Goal: Information Seeking & Learning: Learn about a topic

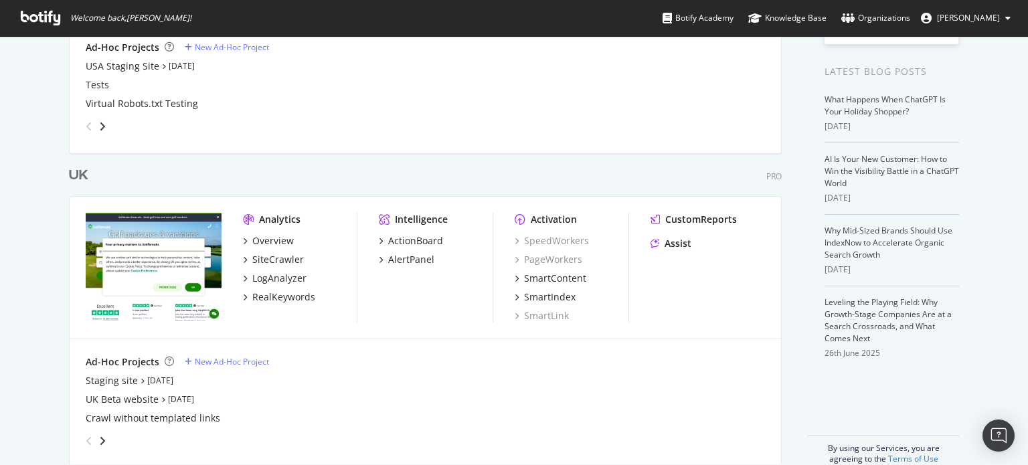
scroll to position [268, 0]
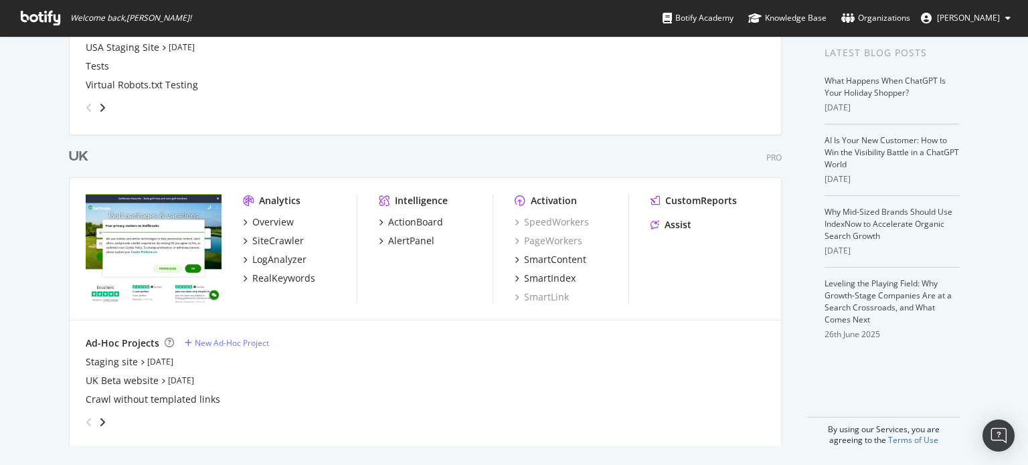
click at [15, 190] on div "My Web Properties Most recent crawl [GEOGRAPHIC_DATA] Pro Analytics Overview Si…" at bounding box center [514, 117] width 1028 height 699
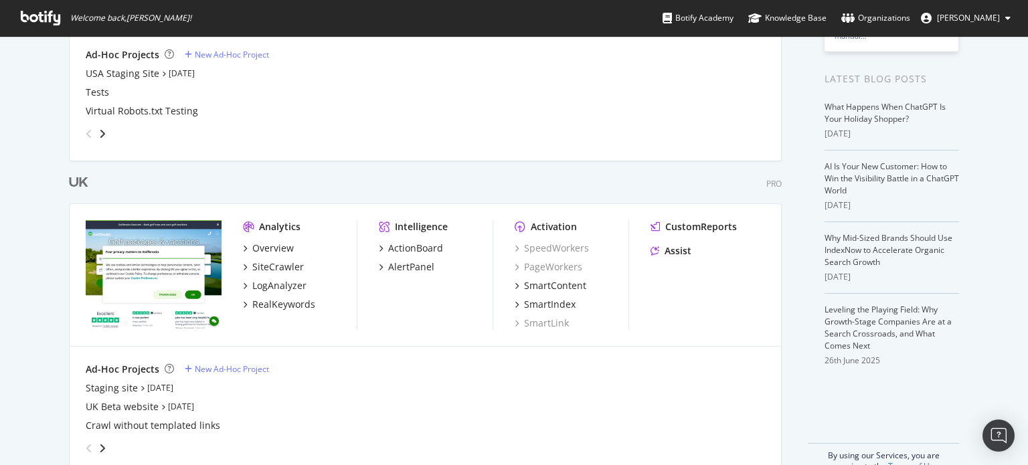
scroll to position [268, 0]
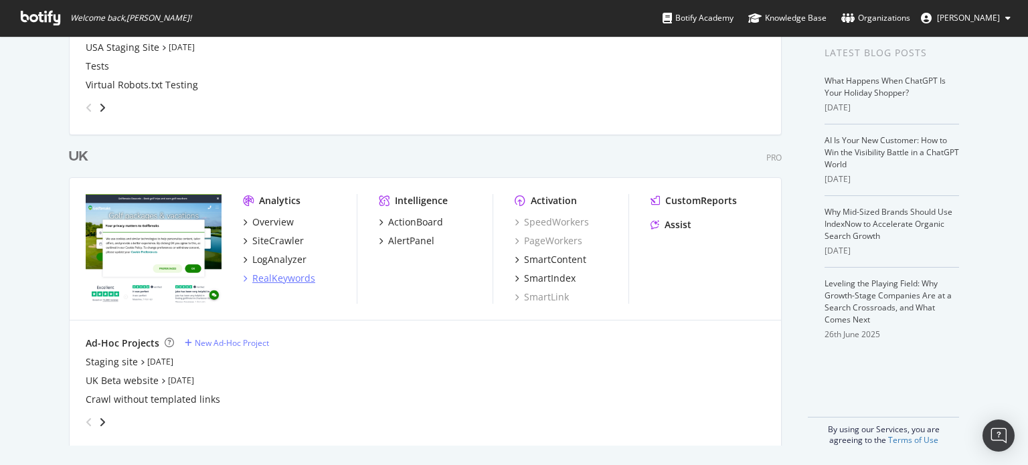
click at [260, 272] on div "RealKeywords" at bounding box center [283, 278] width 63 height 13
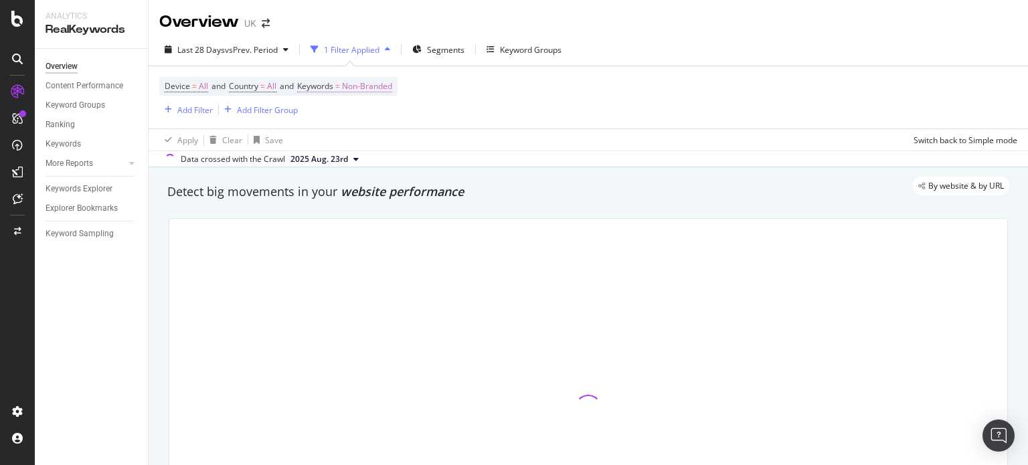
click at [387, 93] on span "Non-Branded" at bounding box center [367, 86] width 50 height 19
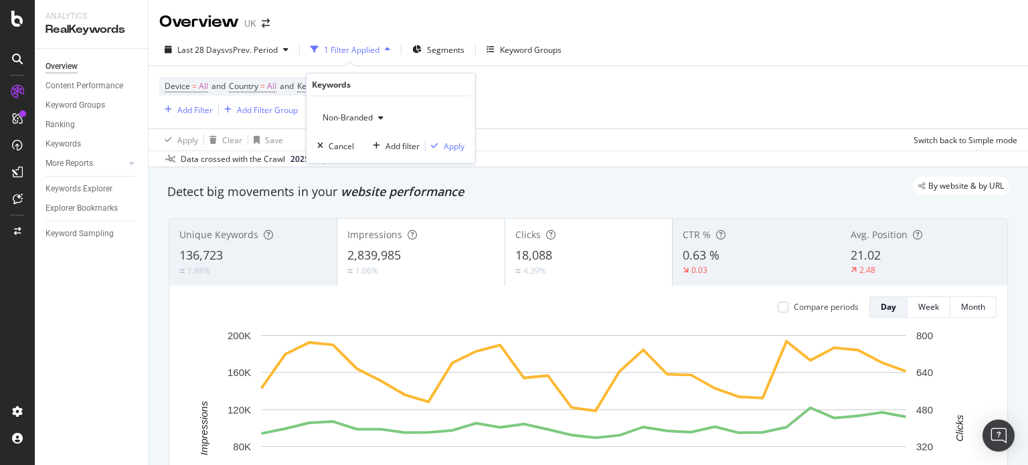
click at [349, 114] on span "Non-Branded" at bounding box center [345, 117] width 56 height 11
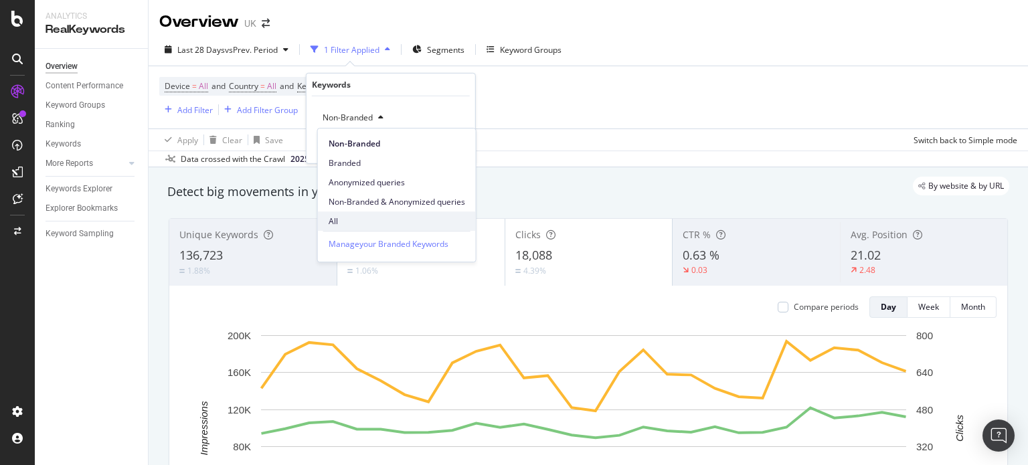
click at [367, 218] on span "All" at bounding box center [397, 221] width 137 height 12
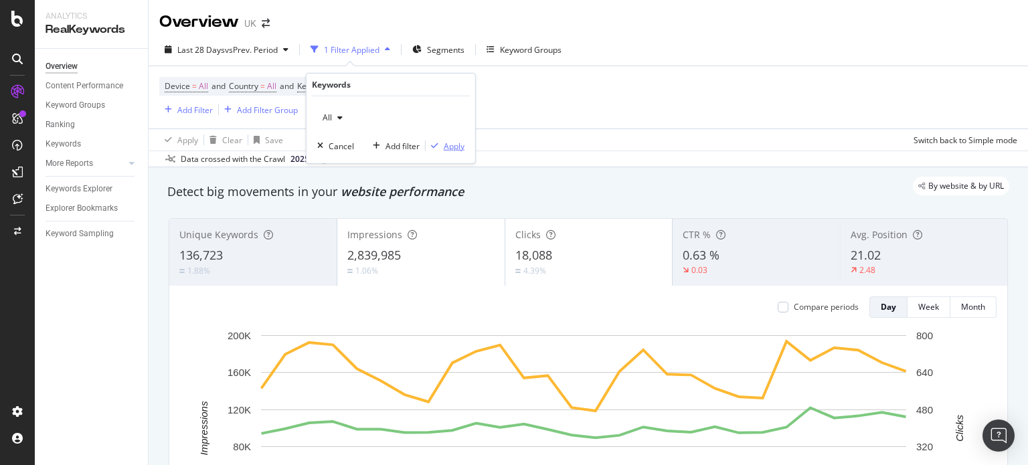
click at [447, 145] on div "Apply" at bounding box center [454, 145] width 21 height 11
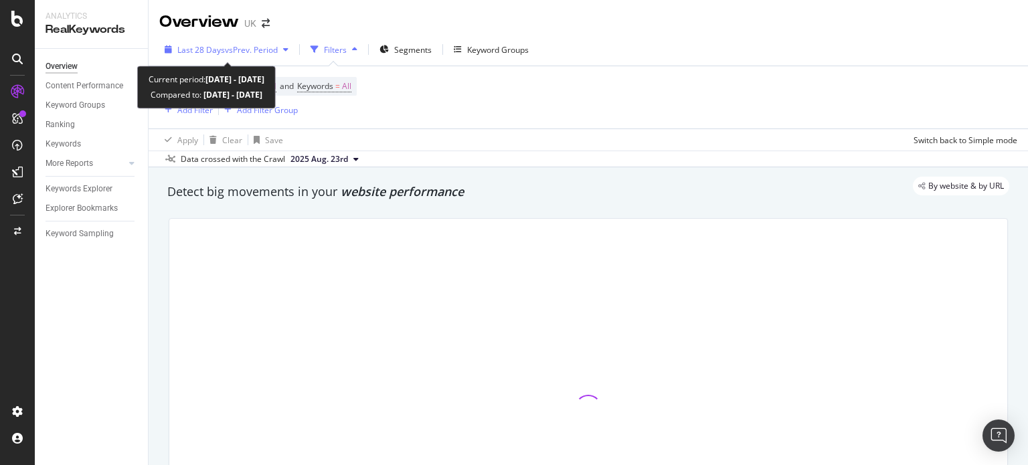
click at [213, 46] on span "Last 28 Days" at bounding box center [201, 49] width 48 height 11
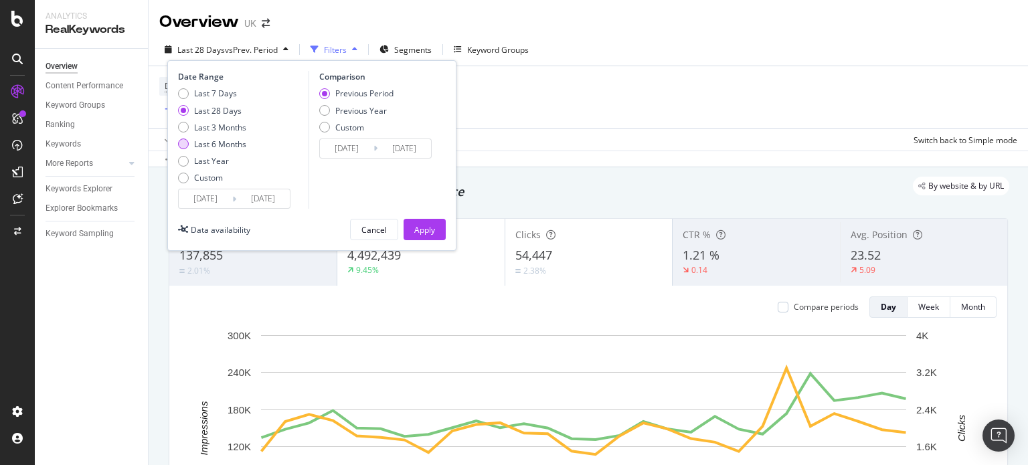
click at [211, 149] on div "Last 6 Months" at bounding box center [220, 144] width 52 height 11
type input "[DATE]"
click at [372, 108] on div "Previous Year" at bounding box center [361, 110] width 52 height 11
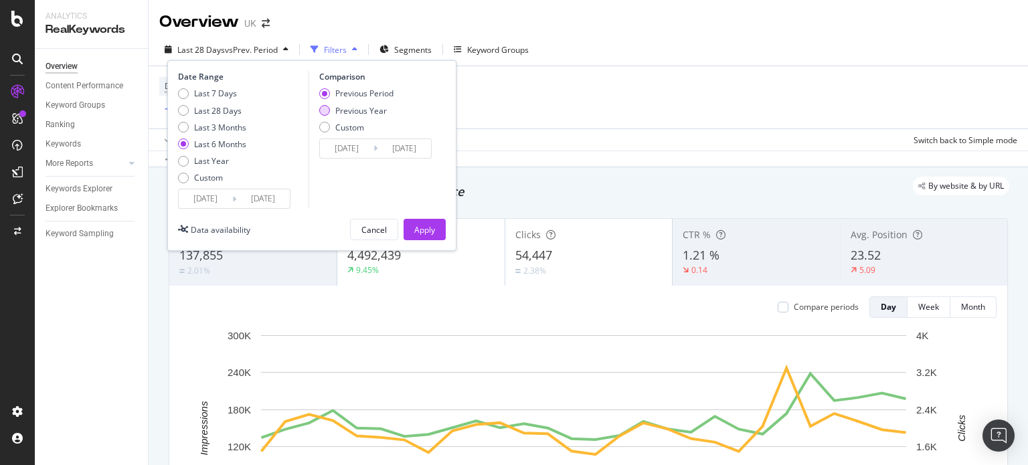
type input "[DATE]"
click at [343, 147] on input "[DATE]" at bounding box center [347, 148] width 54 height 19
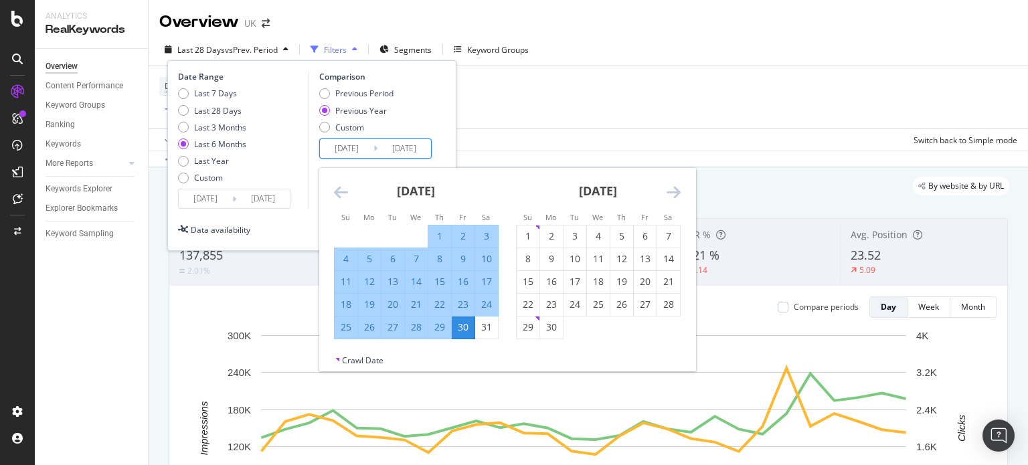
click at [337, 176] on div "[DATE]" at bounding box center [416, 196] width 165 height 57
click at [339, 179] on div "[DATE]" at bounding box center [416, 196] width 165 height 57
click at [339, 180] on div "[DATE]" at bounding box center [416, 196] width 165 height 57
click at [340, 185] on icon "Move backward to switch to the previous month." at bounding box center [341, 192] width 14 height 16
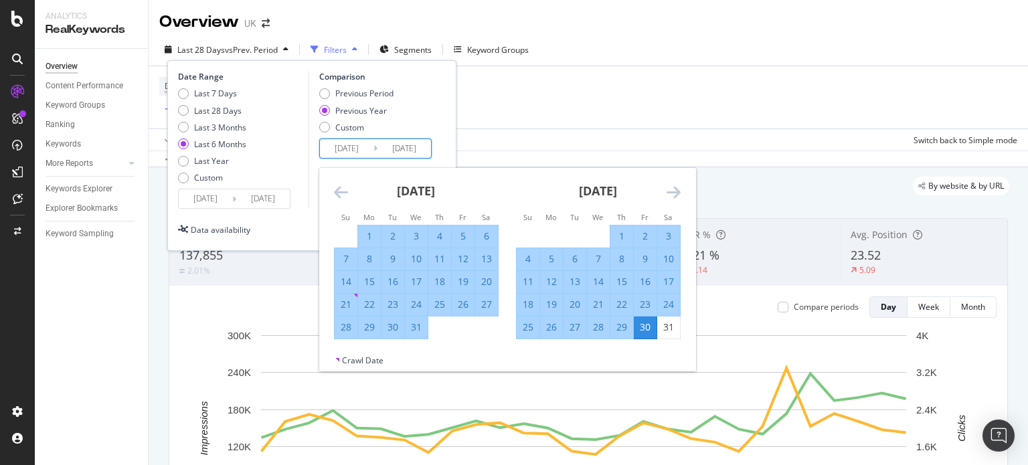
click at [340, 185] on icon "Move backward to switch to the previous month." at bounding box center [341, 192] width 14 height 16
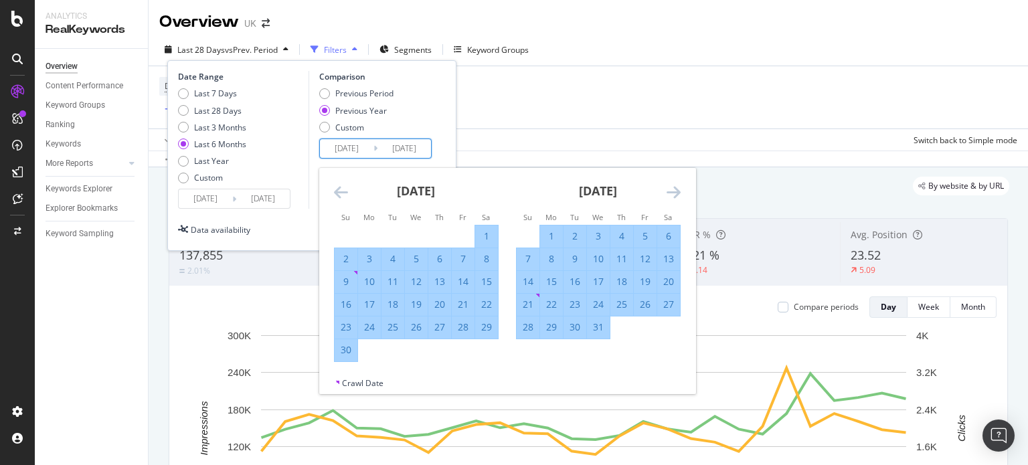
click at [340, 185] on icon "Move backward to switch to the previous month." at bounding box center [341, 192] width 14 height 16
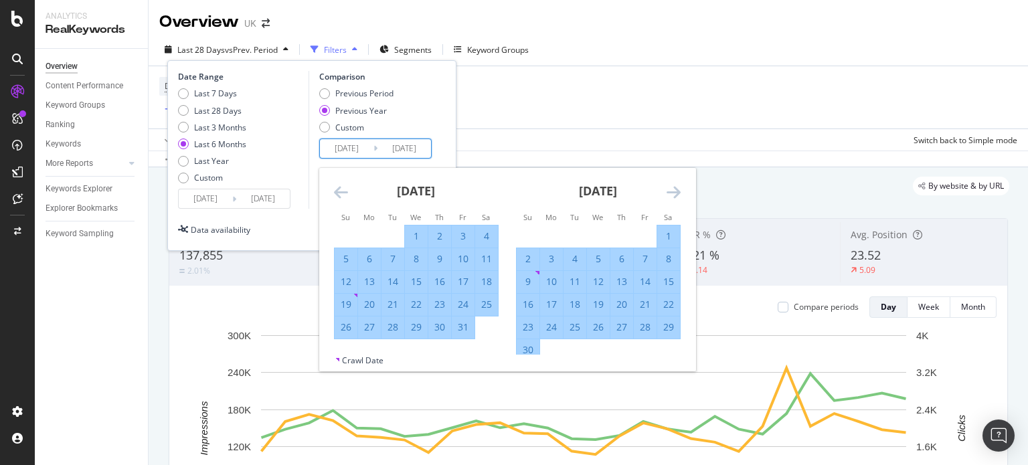
click at [340, 185] on icon "Move backward to switch to the previous month." at bounding box center [341, 192] width 14 height 16
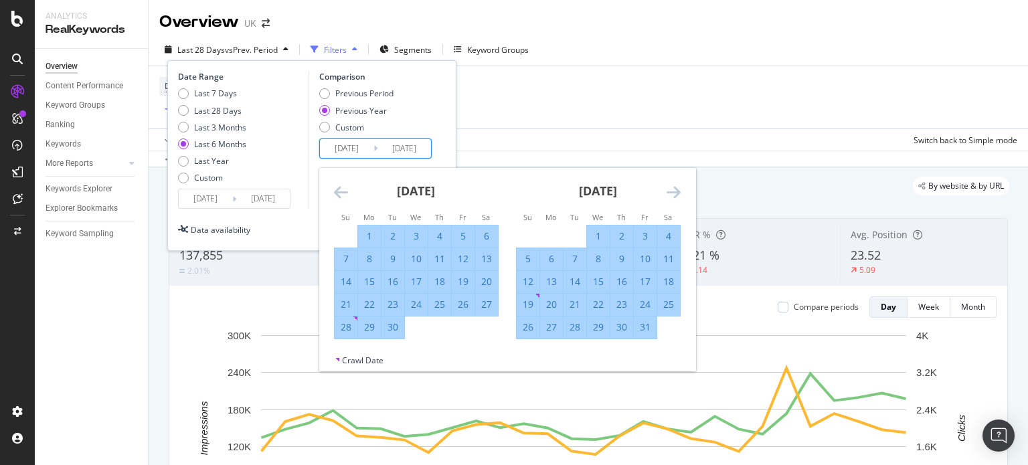
click at [340, 185] on icon "Move backward to switch to the previous month." at bounding box center [341, 192] width 14 height 16
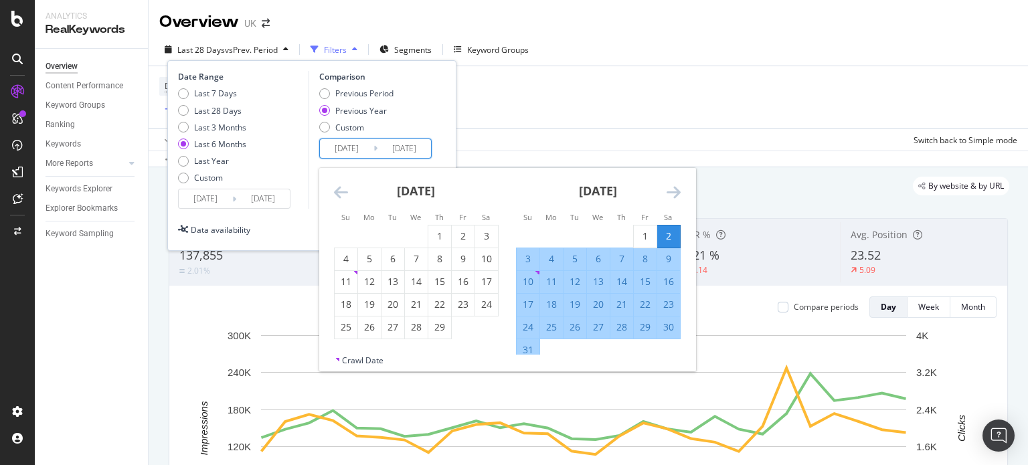
click at [340, 185] on icon "Move backward to switch to the previous month." at bounding box center [341, 192] width 14 height 16
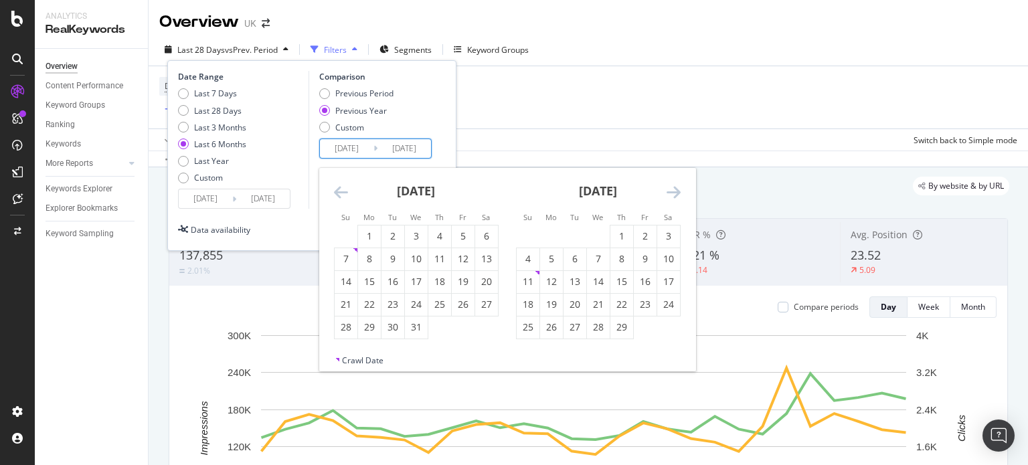
click at [428, 120] on div "Previous Period Previous Year Custom" at bounding box center [377, 113] width 116 height 50
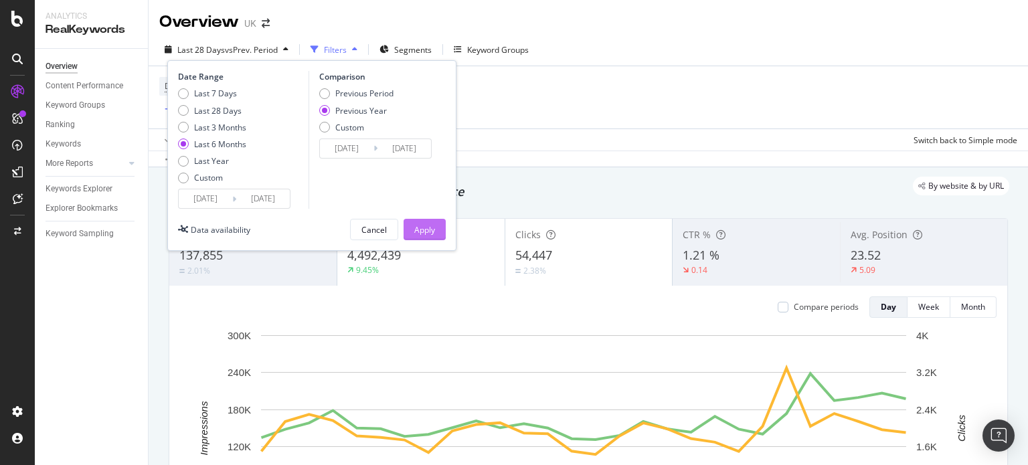
click at [425, 219] on div "Apply" at bounding box center [424, 229] width 21 height 20
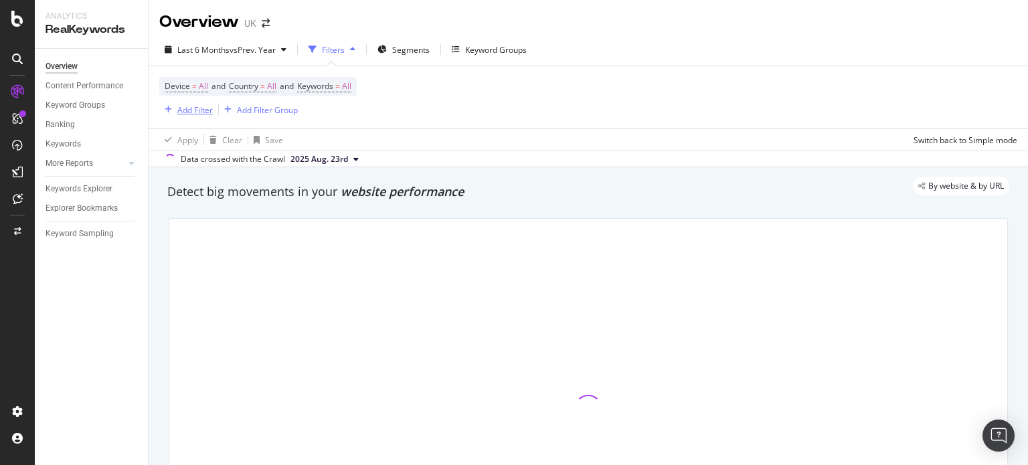
click at [187, 116] on div "Add Filter" at bounding box center [186, 109] width 54 height 15
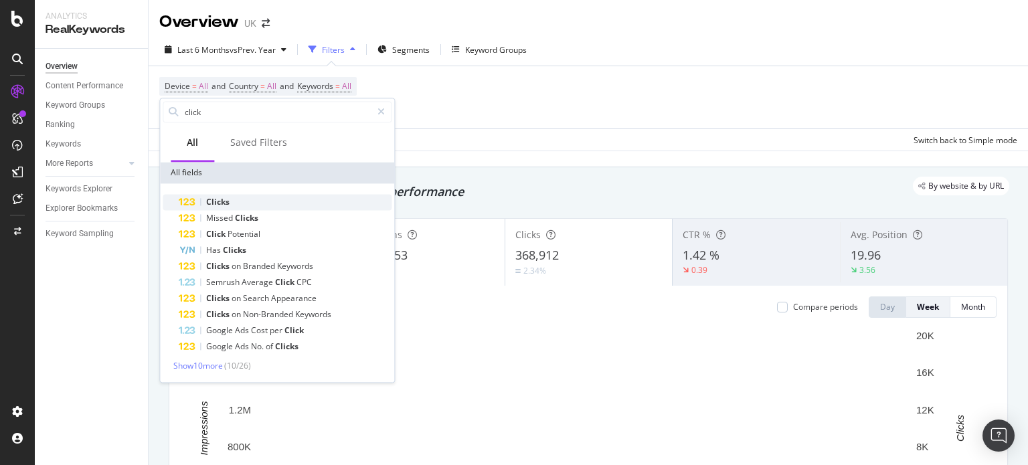
type input "click"
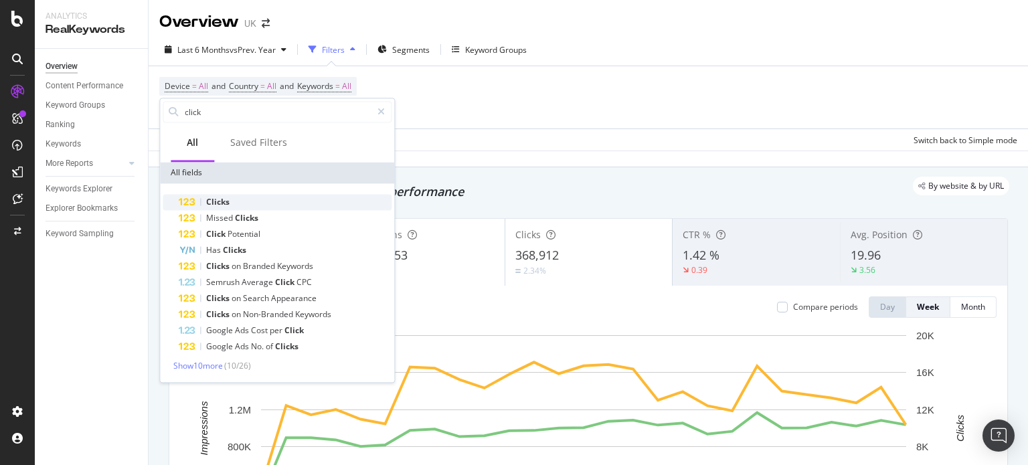
click at [228, 200] on span "Clicks" at bounding box center [217, 201] width 23 height 11
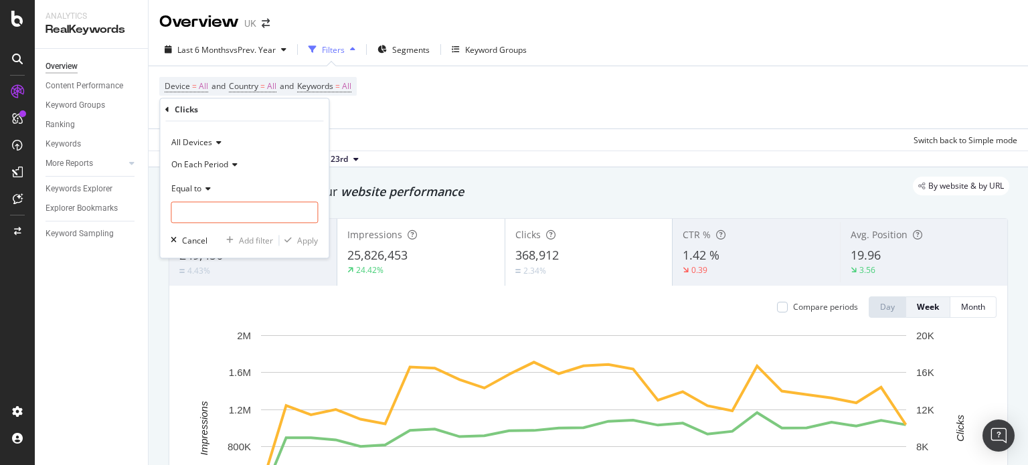
click at [198, 192] on span "Equal to" at bounding box center [186, 188] width 30 height 11
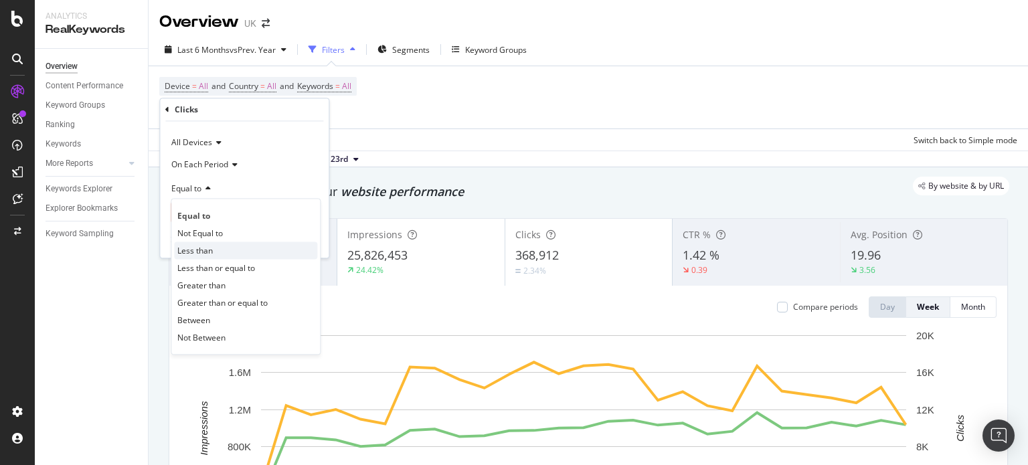
click at [216, 248] on div "Less than" at bounding box center [245, 250] width 143 height 17
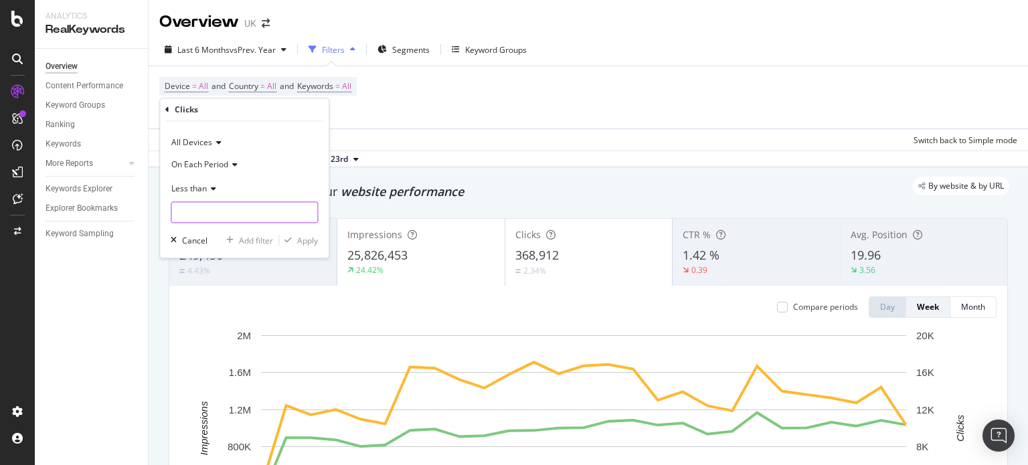
click at [215, 216] on input "number" at bounding box center [244, 212] width 147 height 21
type input "1"
type input "50"
click at [310, 242] on div "Apply" at bounding box center [307, 240] width 21 height 11
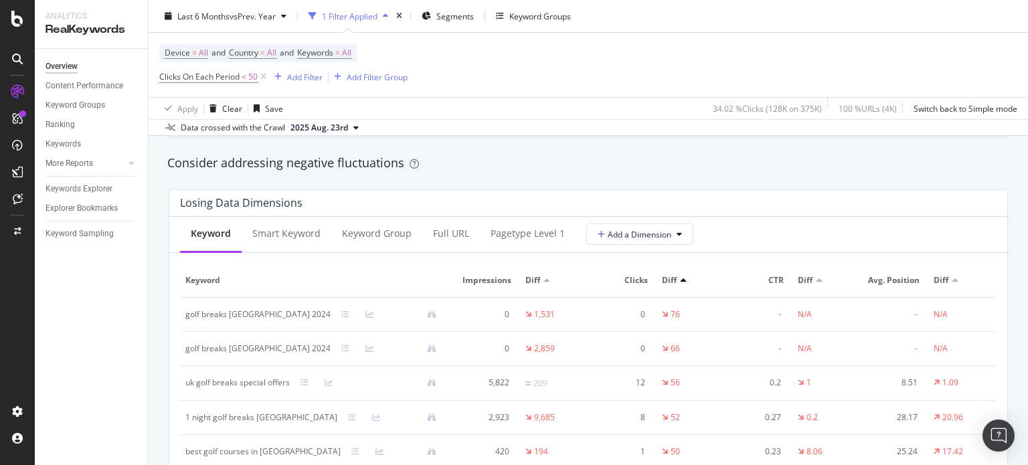
scroll to position [1606, 0]
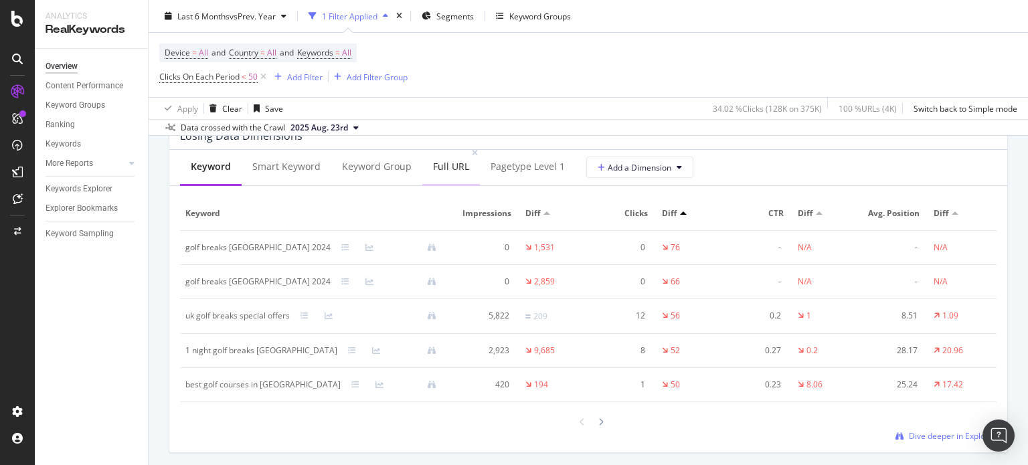
click at [452, 169] on div "Full URL" at bounding box center [451, 166] width 36 height 13
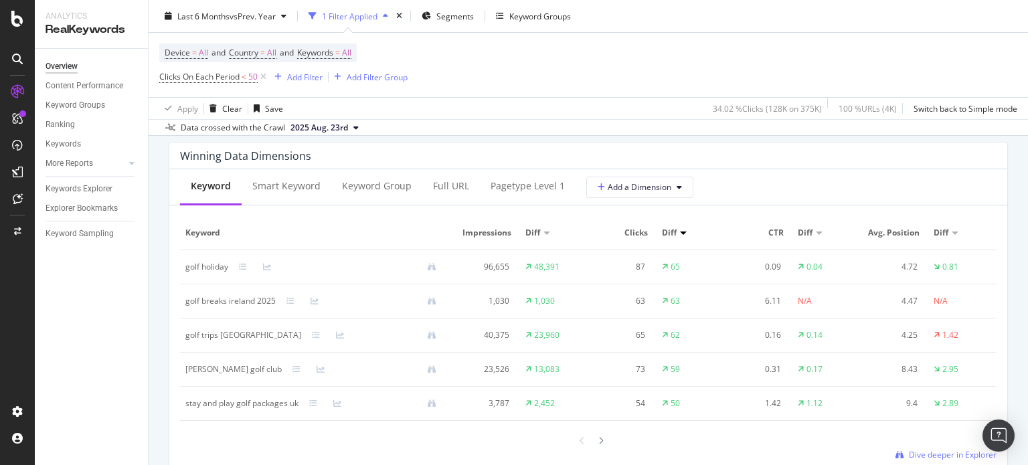
scroll to position [1071, 0]
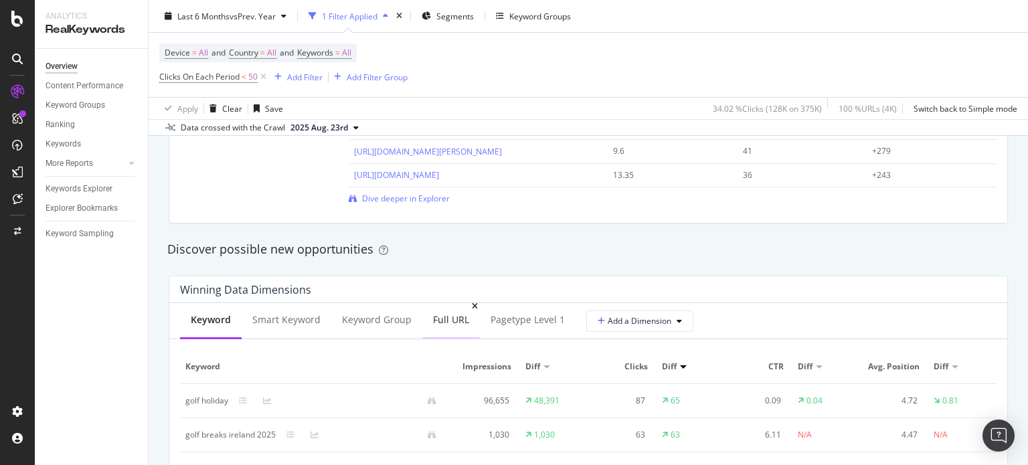
click at [448, 306] on div "Full URL" at bounding box center [451, 320] width 58 height 37
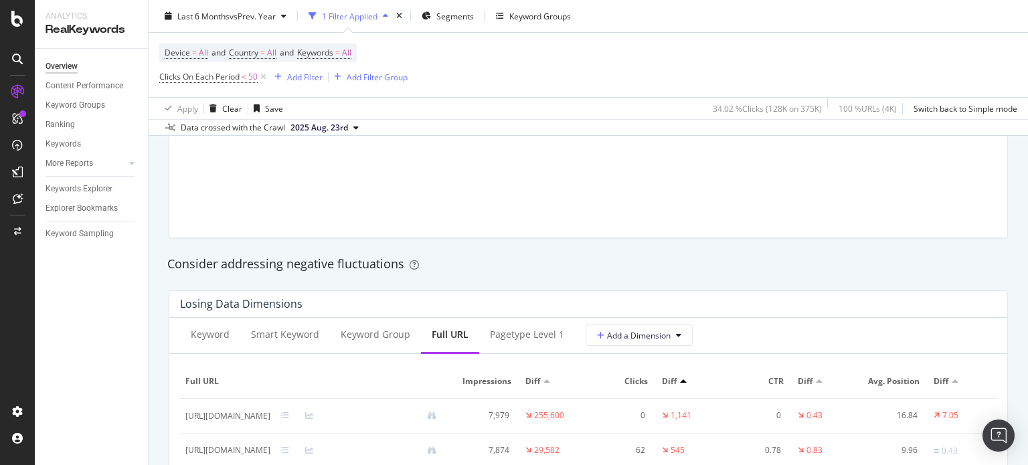
scroll to position [1472, 0]
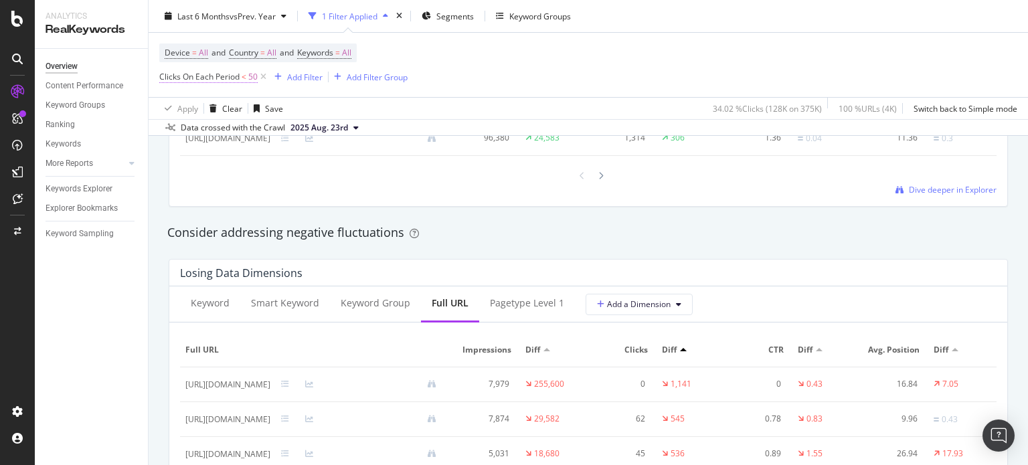
click at [198, 72] on span "Clicks On Each Period" at bounding box center [199, 76] width 80 height 11
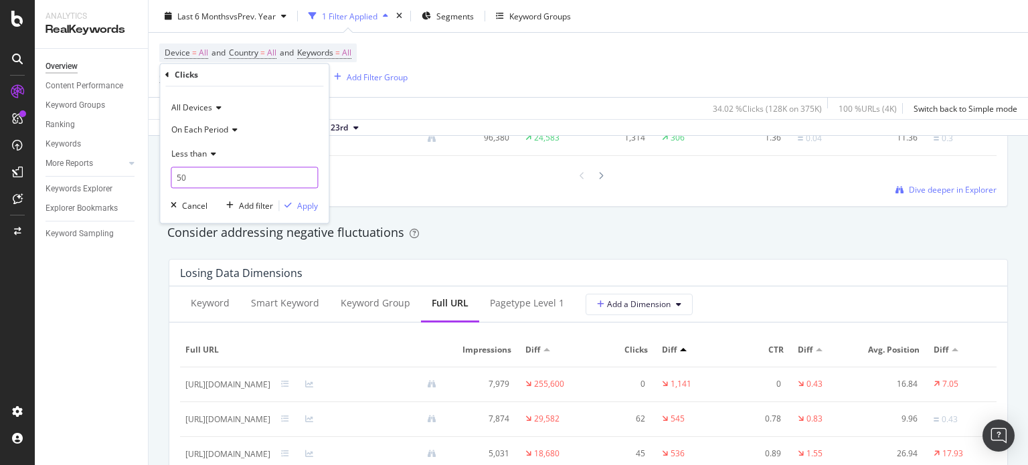
click at [198, 174] on input "50" at bounding box center [244, 177] width 147 height 21
click at [172, 74] on div "Clicks" at bounding box center [244, 75] width 158 height 23
click at [165, 74] on icon at bounding box center [167, 75] width 4 height 8
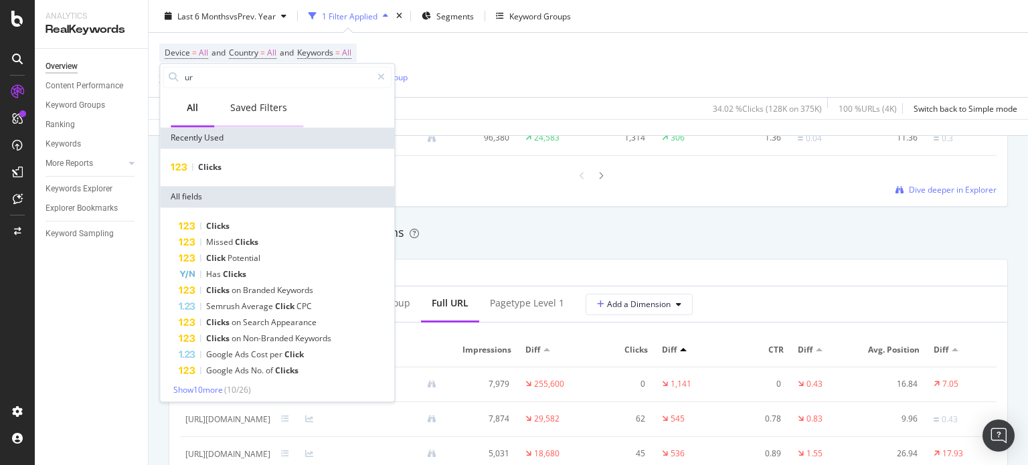
type input "url"
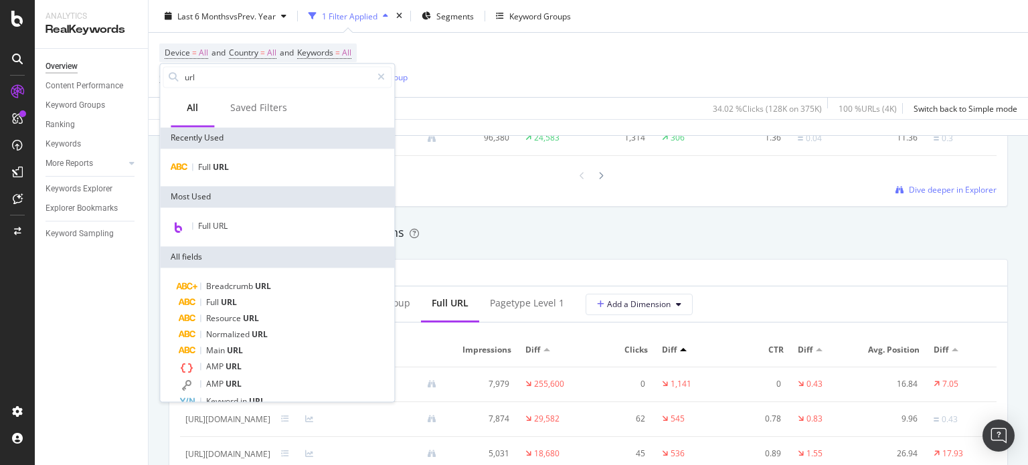
click at [659, 230] on div "Consider addressing negative fluctuations" at bounding box center [588, 232] width 855 height 31
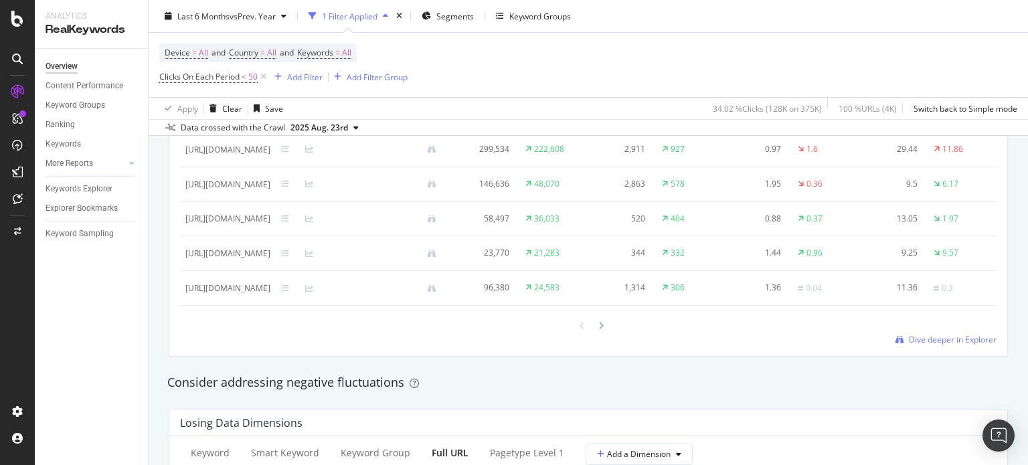
scroll to position [1271, 0]
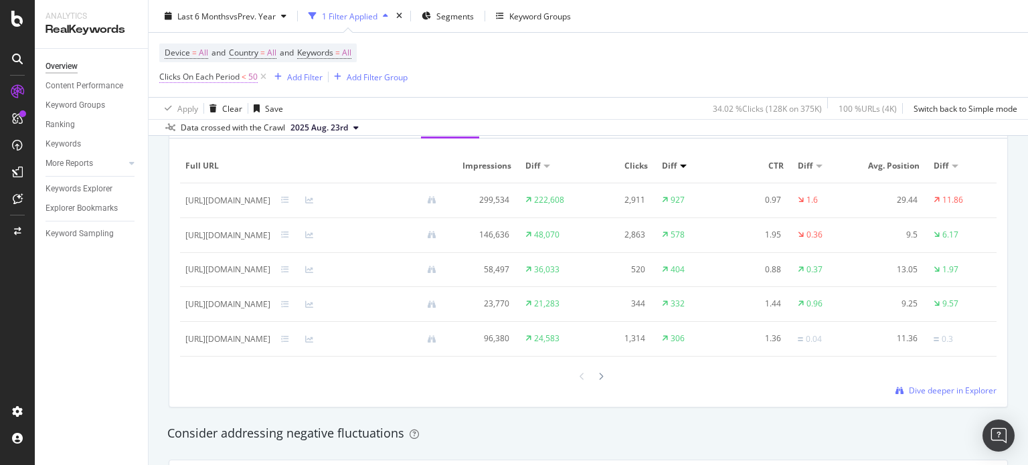
click at [238, 76] on span "Clicks On Each Period" at bounding box center [199, 76] width 80 height 11
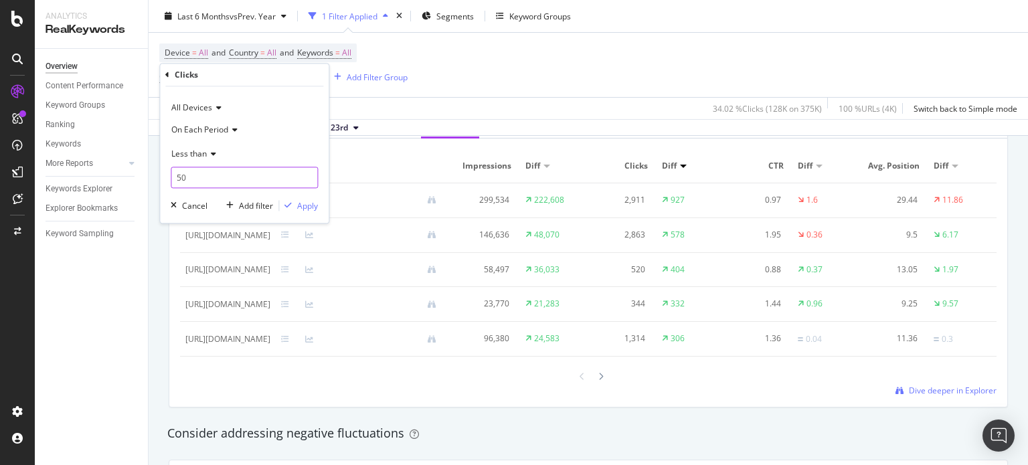
click at [198, 179] on input "50" at bounding box center [244, 177] width 147 height 21
click at [169, 78] on icon at bounding box center [167, 75] width 4 height 8
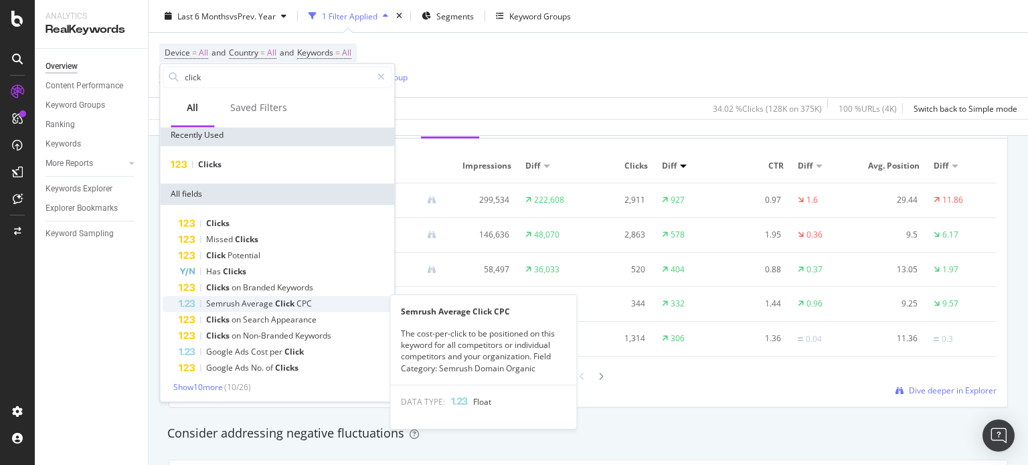
scroll to position [3, 0]
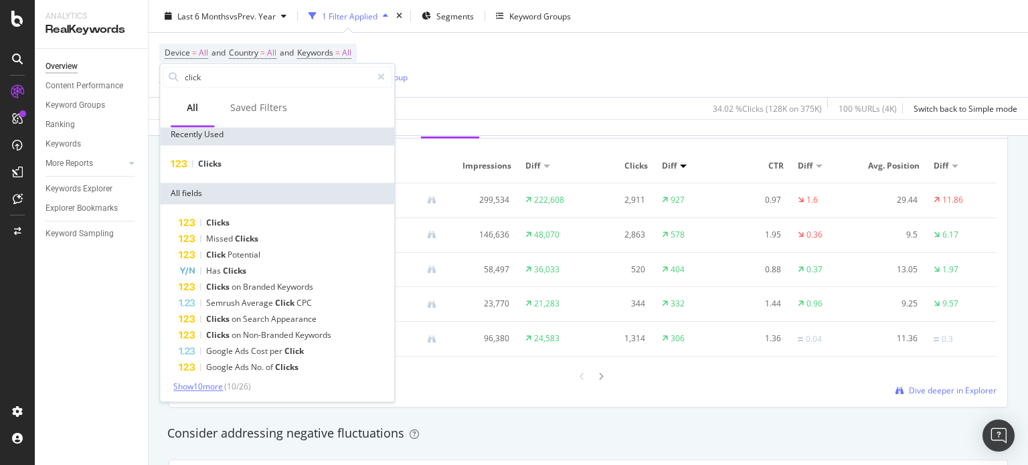
click at [223, 389] on span "Show 10 more" at bounding box center [198, 386] width 50 height 11
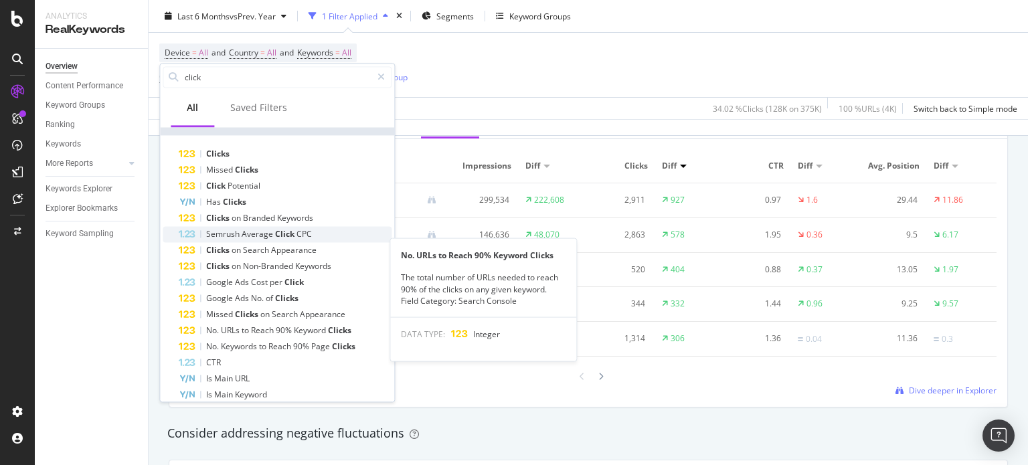
scroll to position [0, 0]
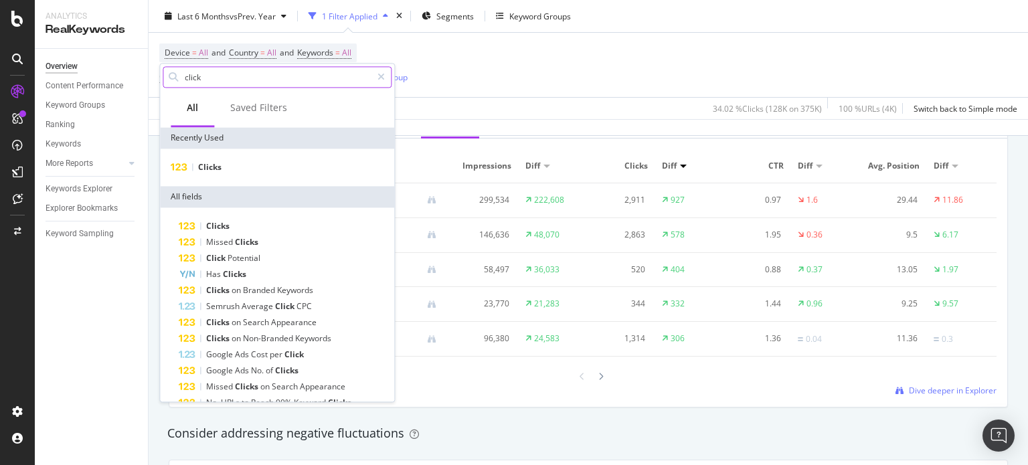
click at [203, 66] on div "click" at bounding box center [277, 76] width 229 height 21
click at [203, 73] on input "click" at bounding box center [277, 77] width 188 height 20
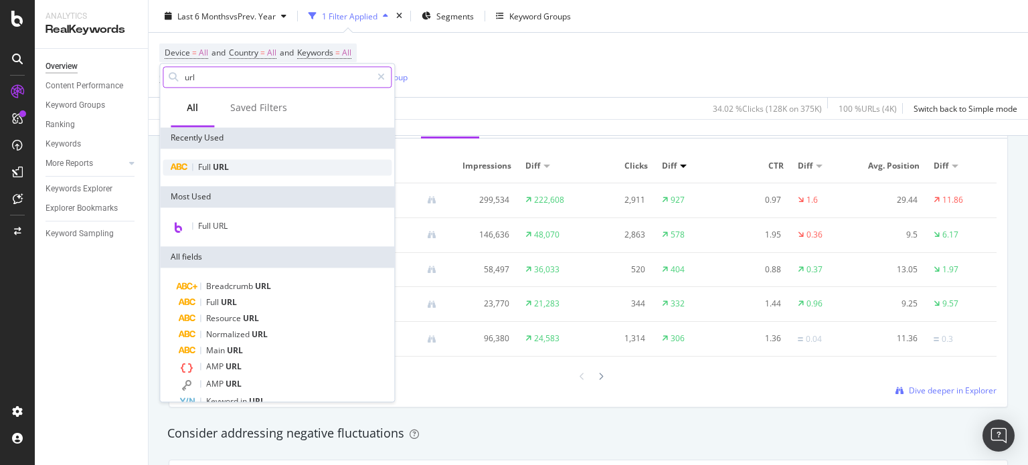
type input "url"
click at [224, 161] on span "URL" at bounding box center [221, 166] width 16 height 11
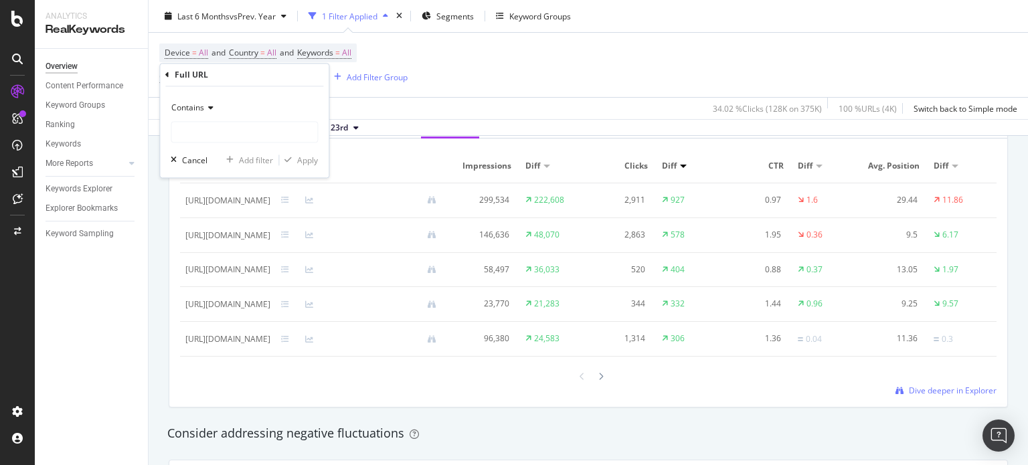
click at [163, 74] on div "Full URL Contains Cancel Add filter Apply" at bounding box center [244, 121] width 169 height 114
click at [166, 72] on icon at bounding box center [167, 75] width 4 height 8
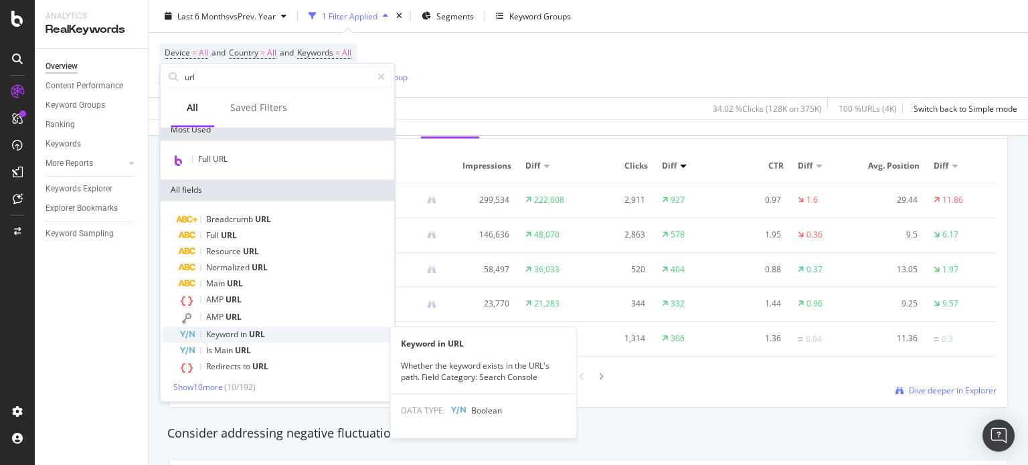
scroll to position [68, 0]
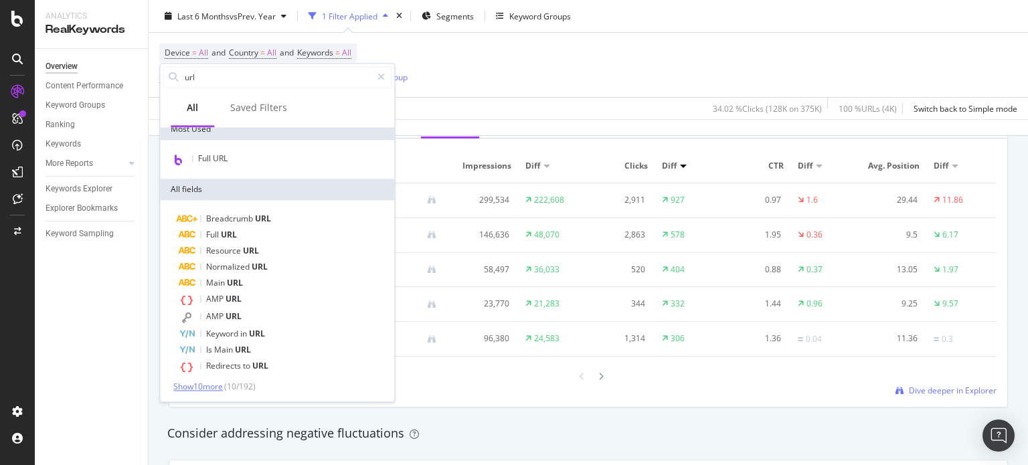
click at [208, 390] on span "Show 10 more" at bounding box center [198, 386] width 50 height 11
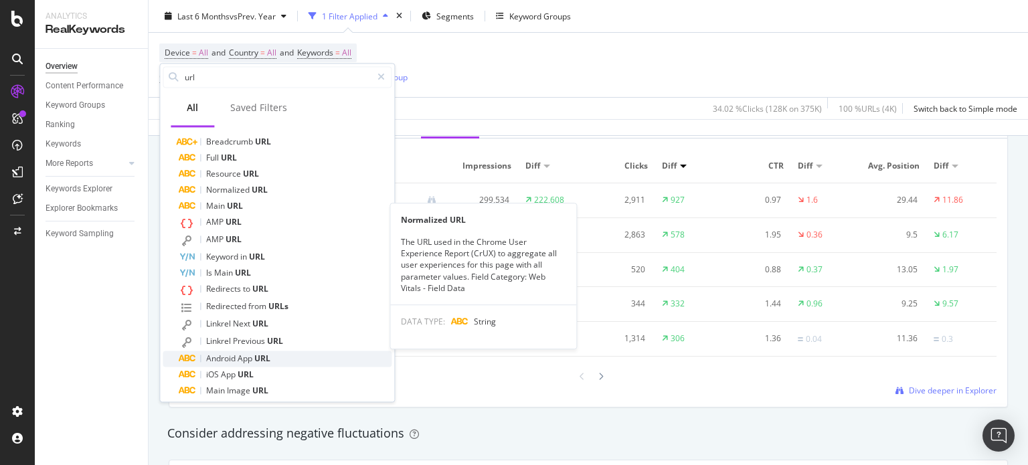
scroll to position [233, 0]
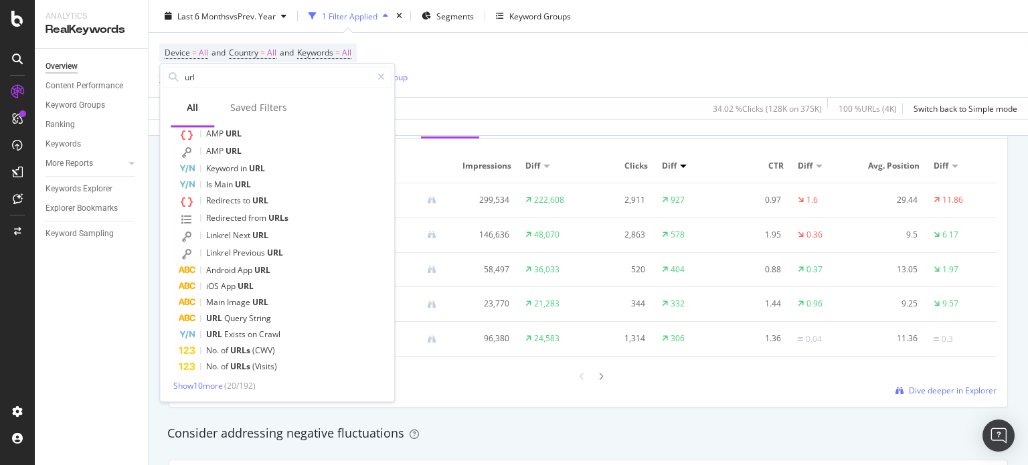
click at [472, 76] on div "Device = All and Country = All and Keywords = All Clicks On Each Period < 50 Ad…" at bounding box center [588, 65] width 858 height 64
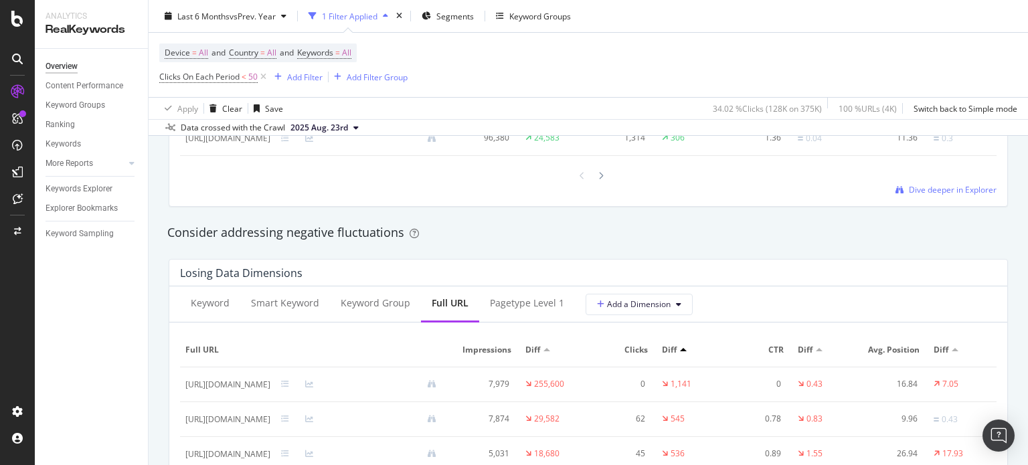
scroll to position [1606, 0]
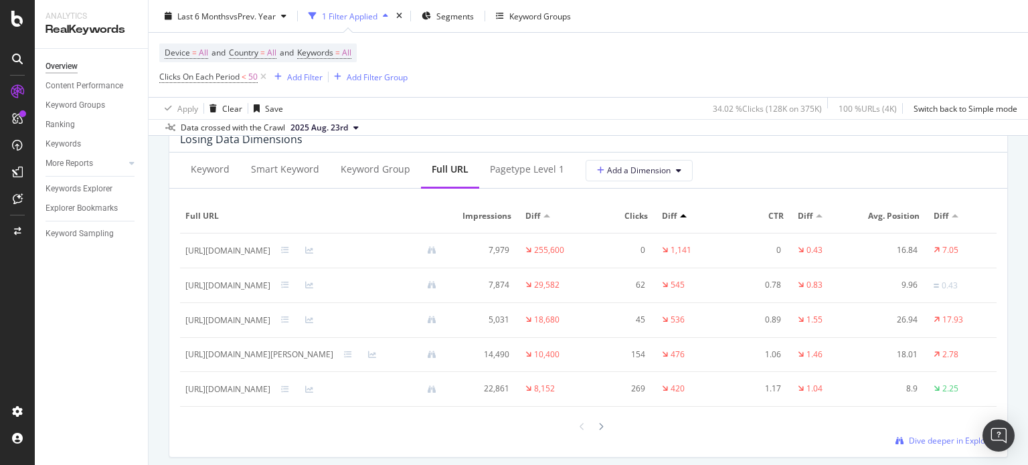
click at [681, 217] on div at bounding box center [683, 215] width 7 height 3
click at [687, 217] on div at bounding box center [683, 215] width 7 height 3
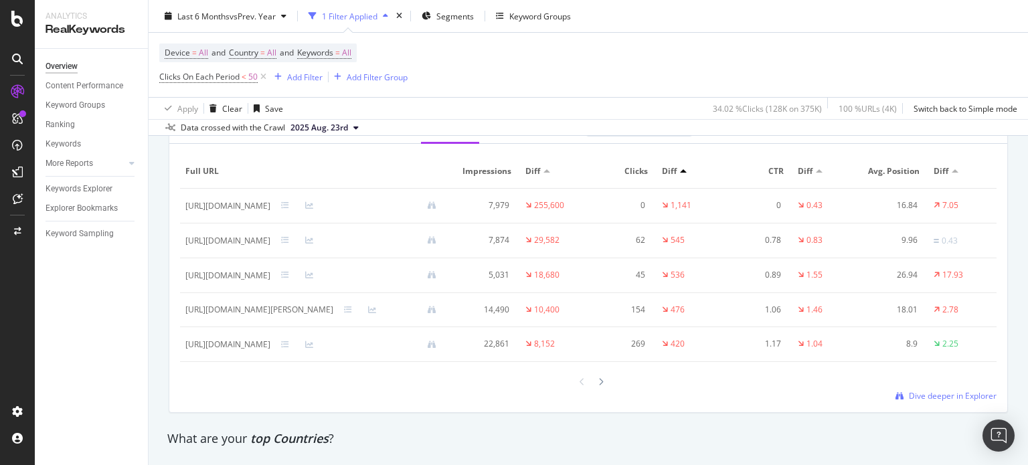
scroll to position [1673, 0]
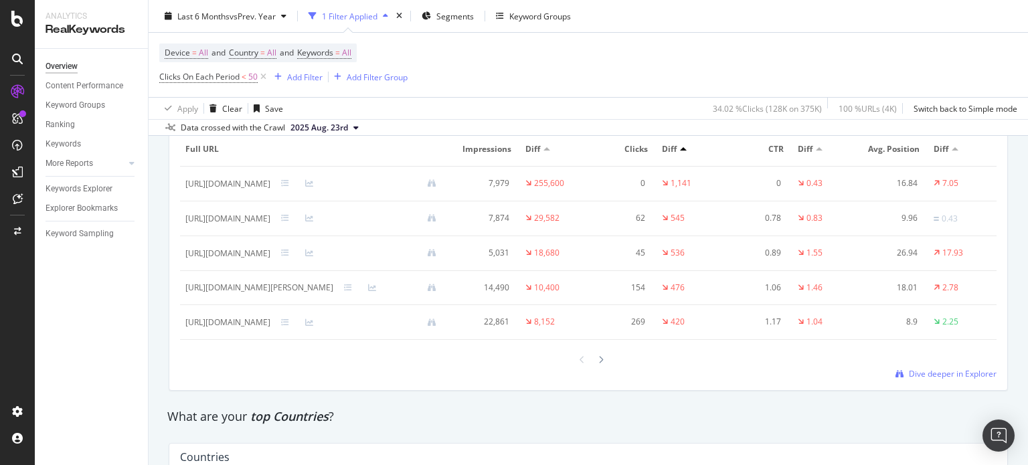
click at [602, 369] on div at bounding box center [588, 360] width 816 height 18
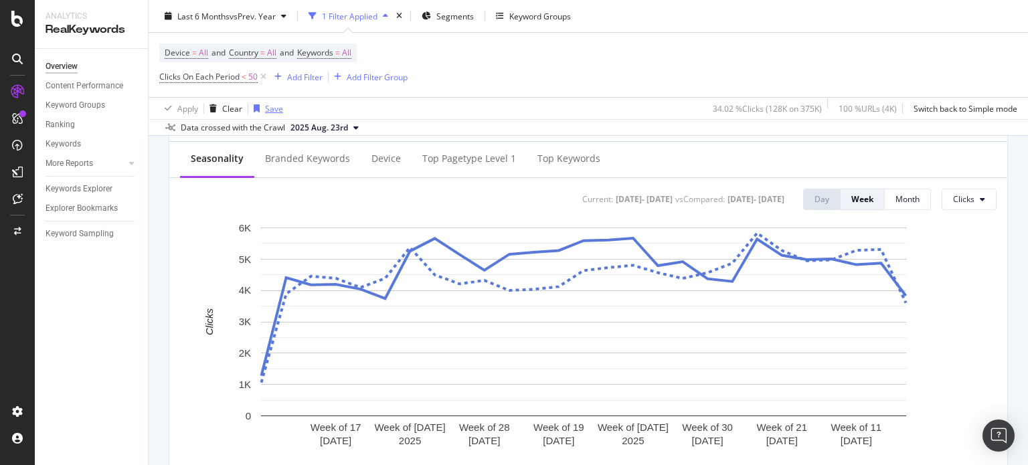
scroll to position [401, 0]
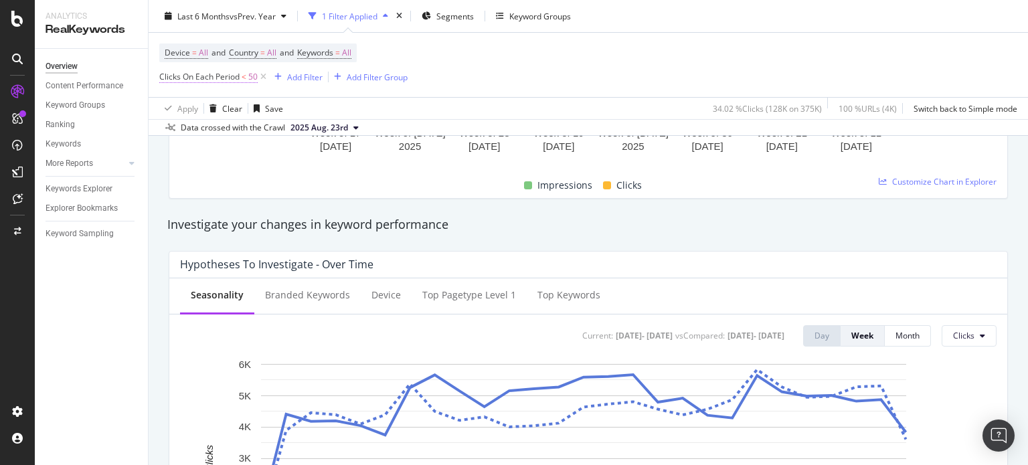
click at [206, 78] on span "Clicks On Each Period" at bounding box center [199, 76] width 80 height 11
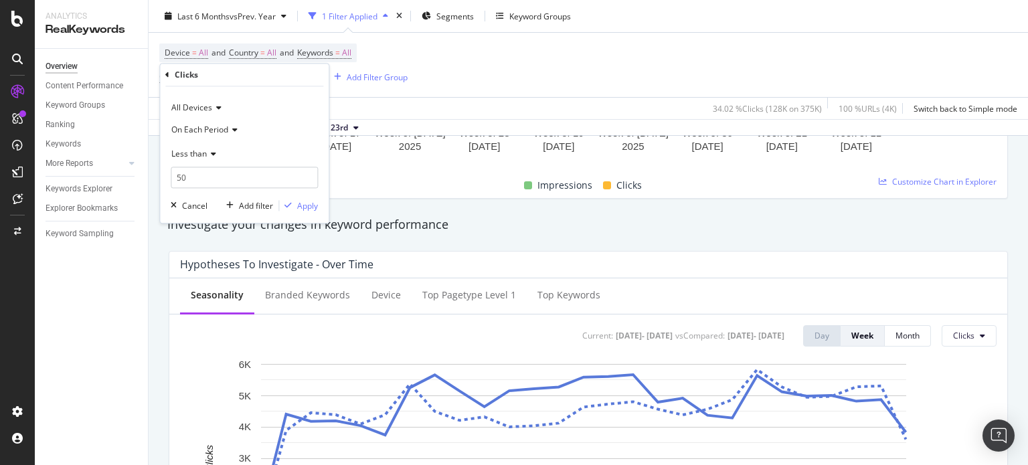
click at [206, 155] on span "Less than" at bounding box center [188, 153] width 35 height 11
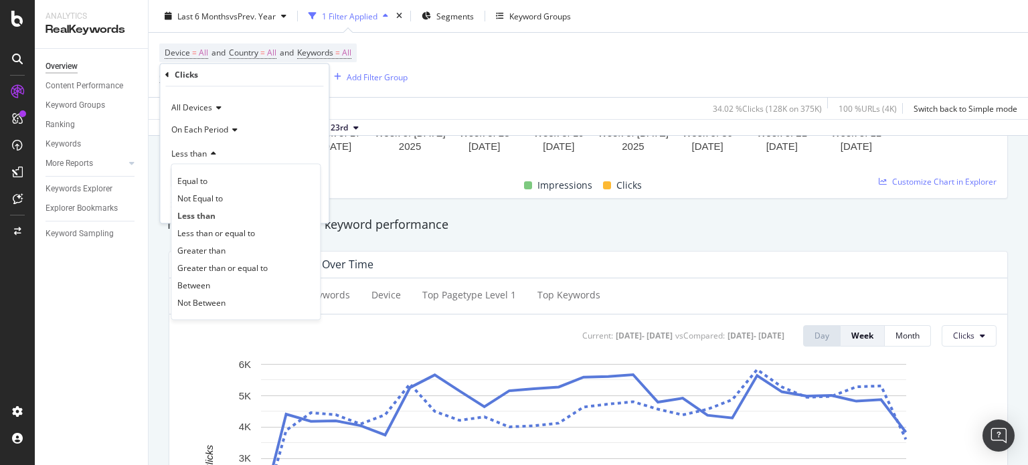
click at [206, 153] on span "Less than" at bounding box center [188, 153] width 35 height 11
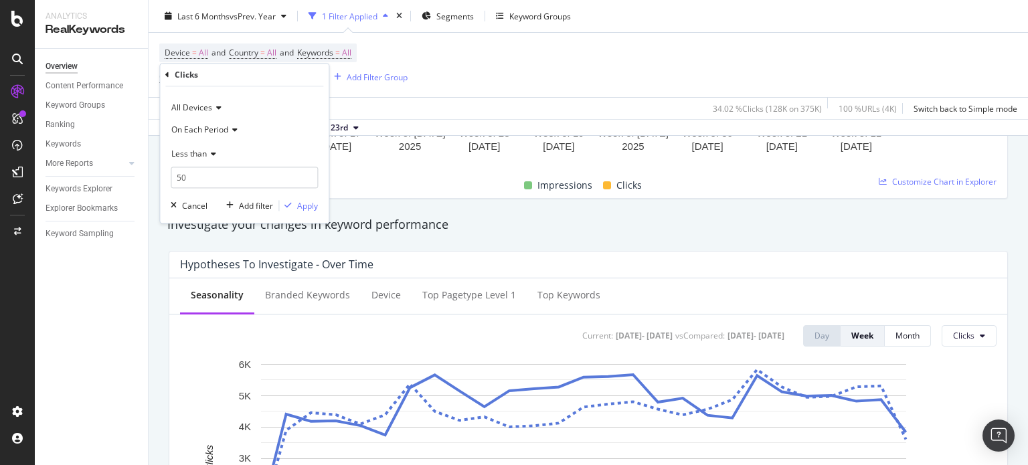
click at [229, 129] on icon at bounding box center [232, 130] width 9 height 8
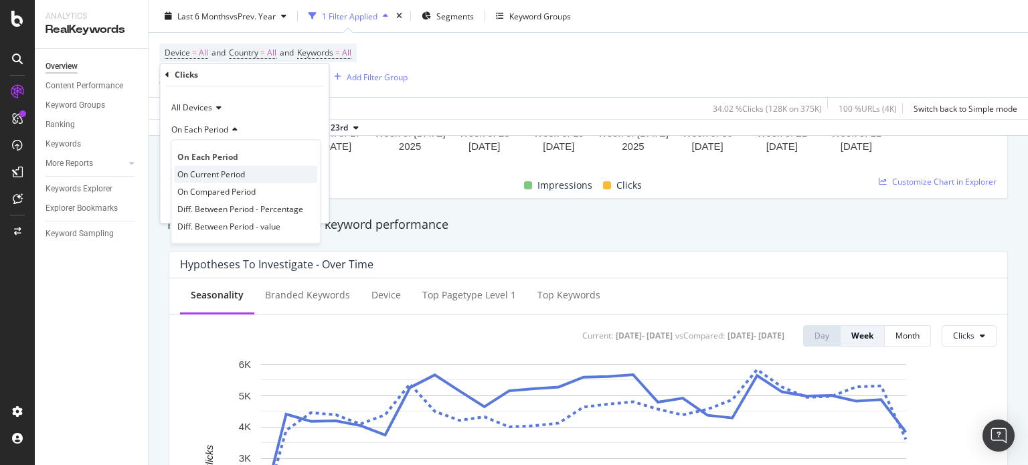
click at [232, 172] on span "On Current Period" at bounding box center [211, 174] width 68 height 11
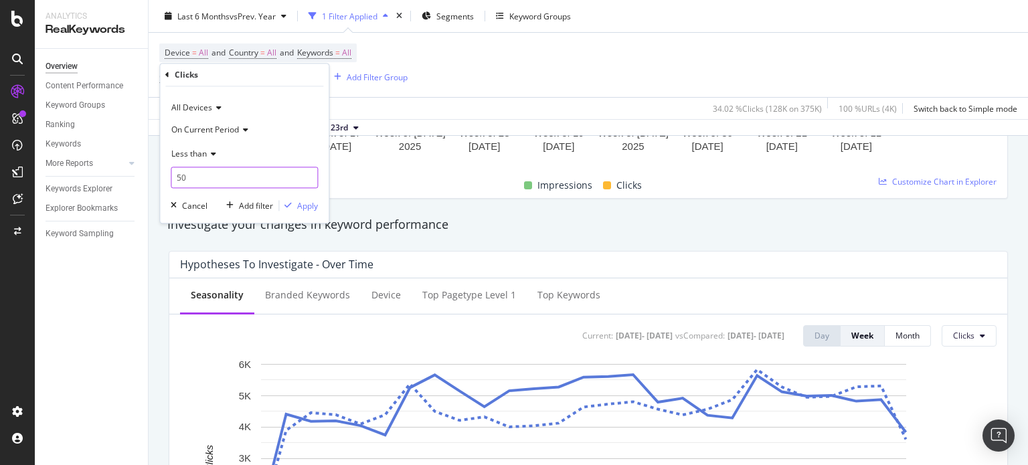
click at [203, 174] on input "50" at bounding box center [244, 177] width 147 height 21
click at [300, 207] on div "Apply" at bounding box center [307, 205] width 21 height 11
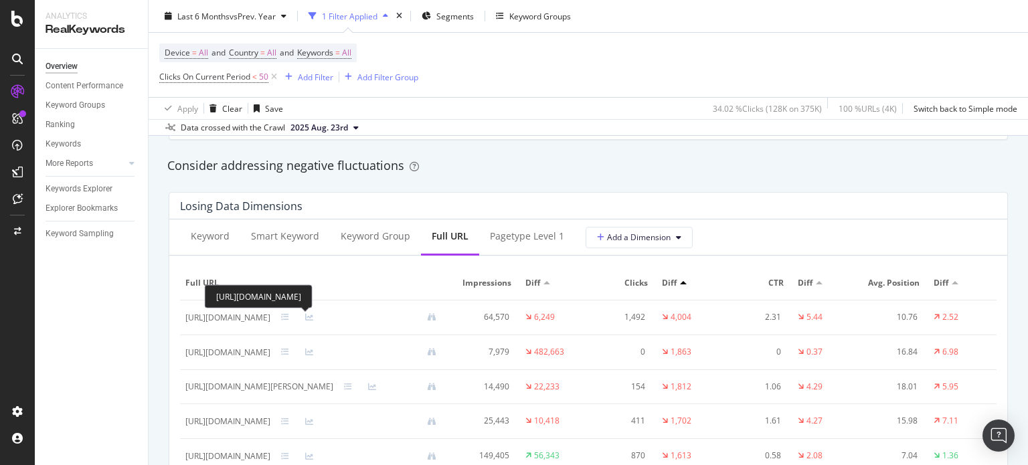
scroll to position [1606, 0]
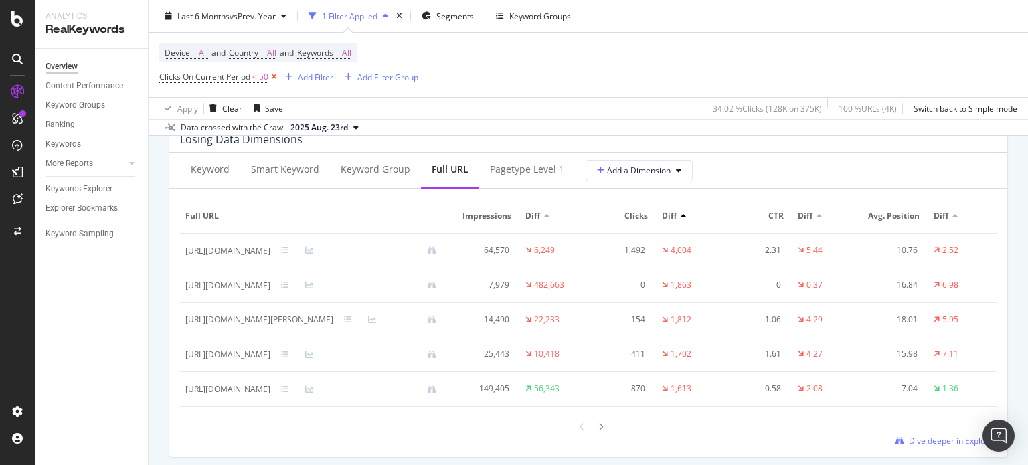
click at [275, 76] on icon at bounding box center [273, 76] width 11 height 13
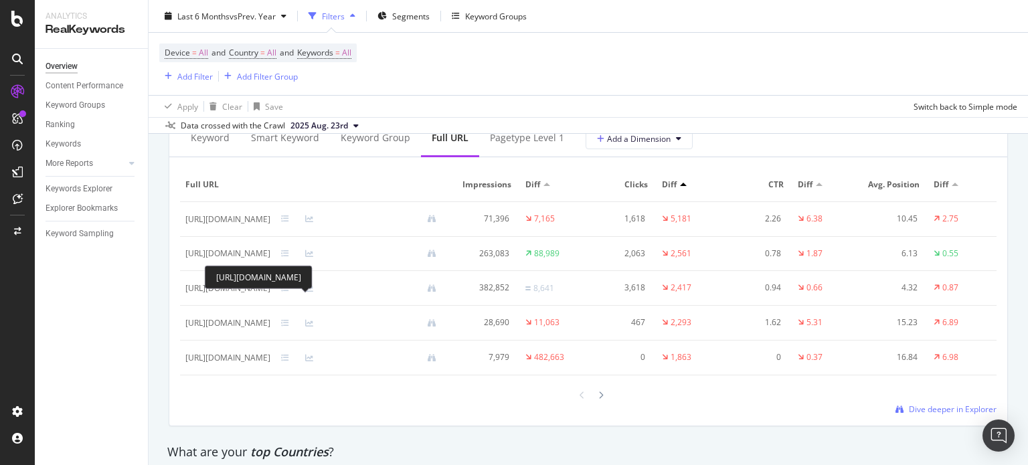
scroll to position [1603, 0]
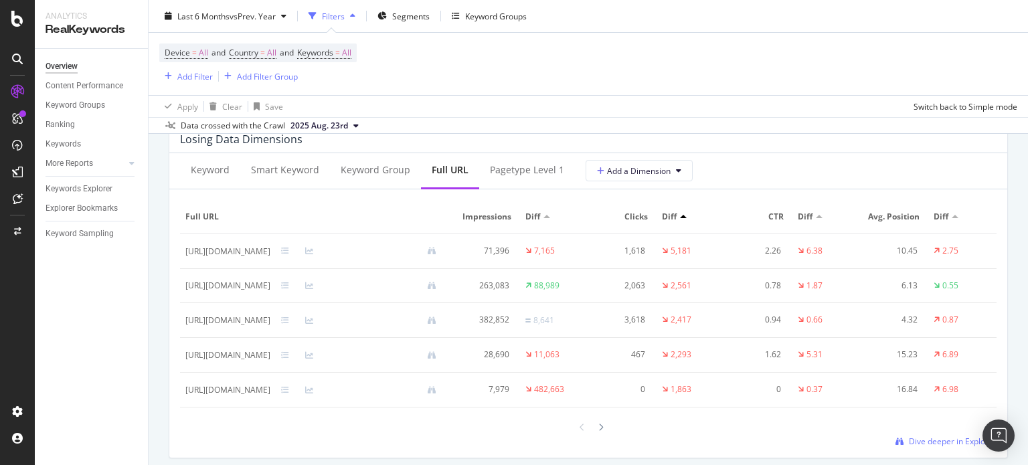
click at [208, 27] on div "Last 6 Months vs Prev. Year Filters Segments Keyword Groups" at bounding box center [588, 18] width 879 height 27
click at [226, 6] on div "Last 6 Months vs Prev. Year" at bounding box center [225, 16] width 132 height 20
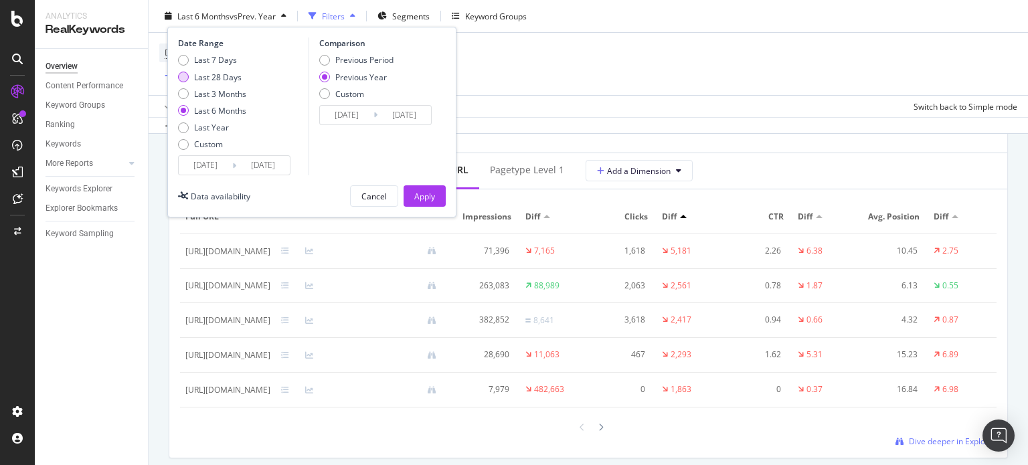
click at [232, 82] on div "Last 28 Days" at bounding box center [218, 76] width 48 height 11
type input "[DATE]"
click at [348, 96] on div "Custom" at bounding box center [349, 93] width 29 height 11
click at [356, 79] on div "Previous Year" at bounding box center [361, 76] width 52 height 11
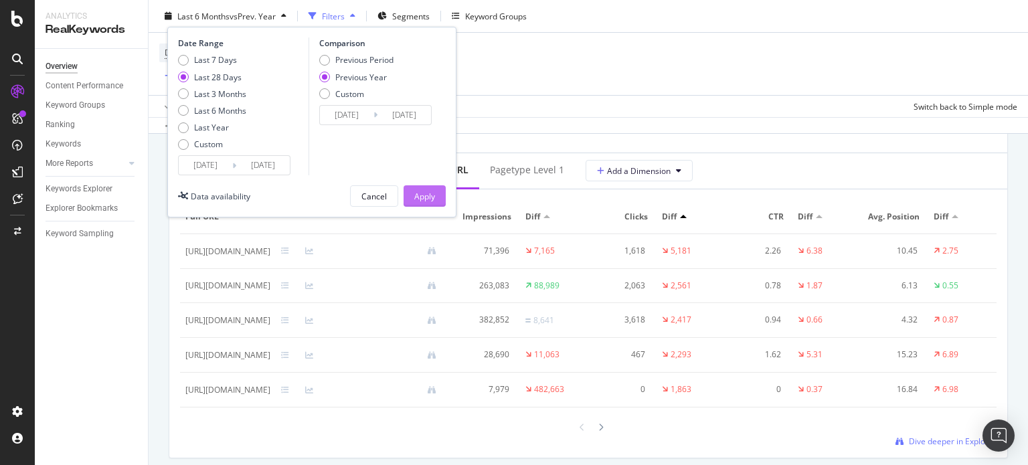
click at [432, 190] on div "Apply" at bounding box center [424, 195] width 21 height 11
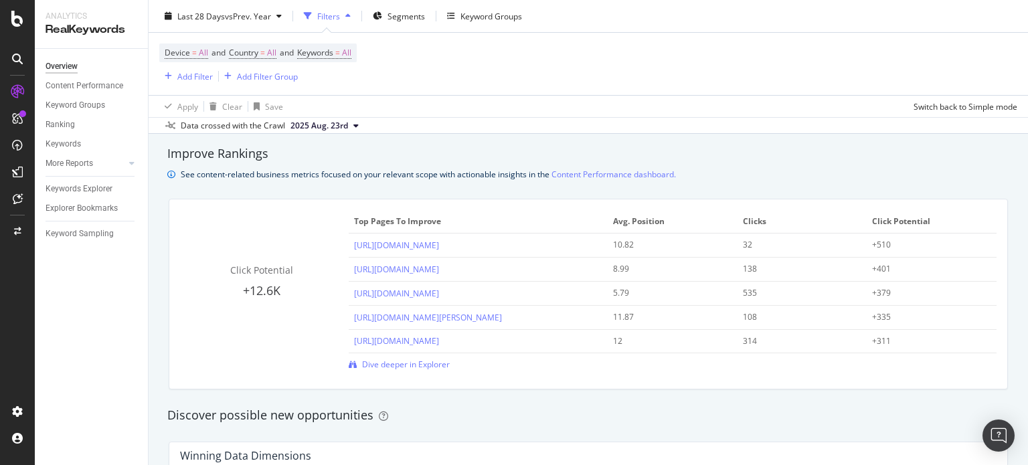
scroll to position [800, 0]
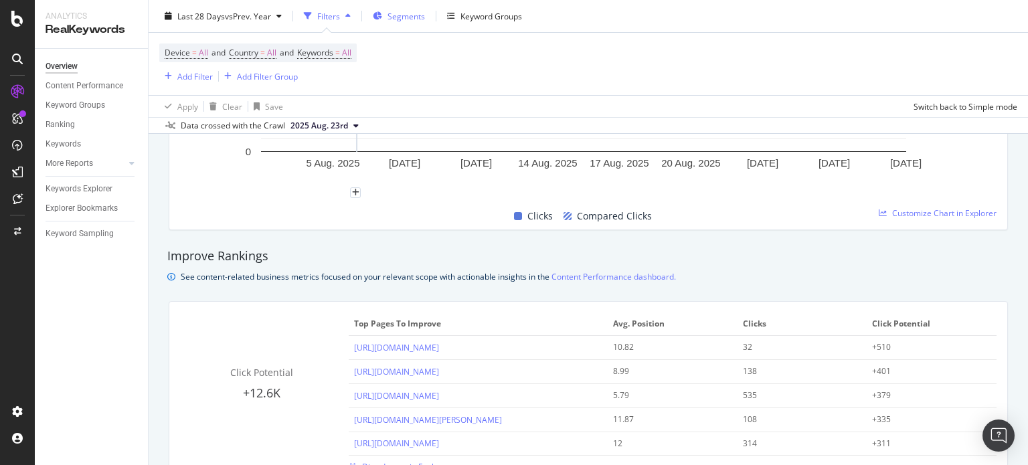
click at [397, 16] on span "Segments" at bounding box center [405, 15] width 37 height 11
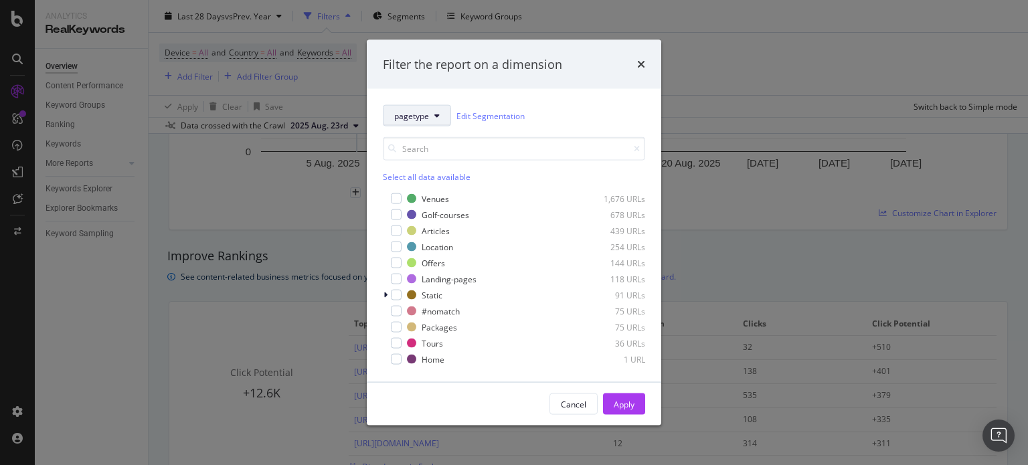
click at [428, 120] on span "pagetype" at bounding box center [411, 115] width 35 height 11
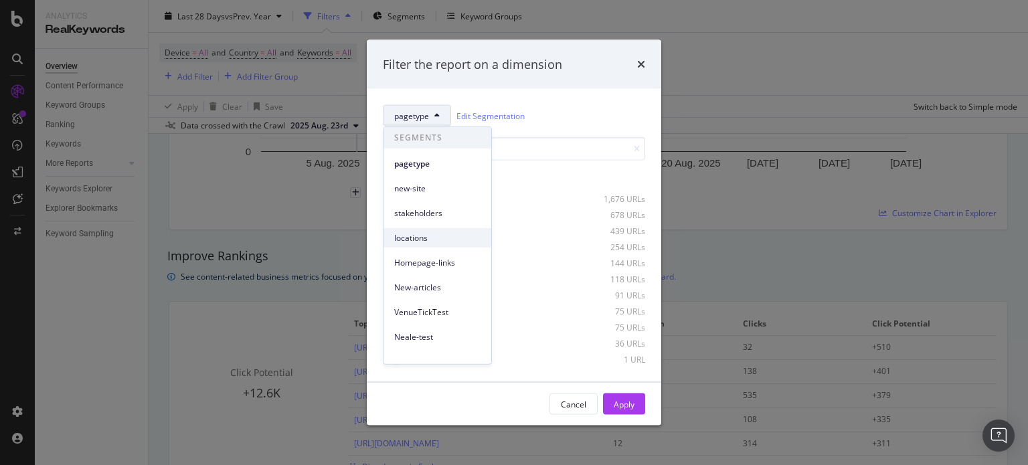
click at [435, 233] on span "locations" at bounding box center [437, 238] width 86 height 12
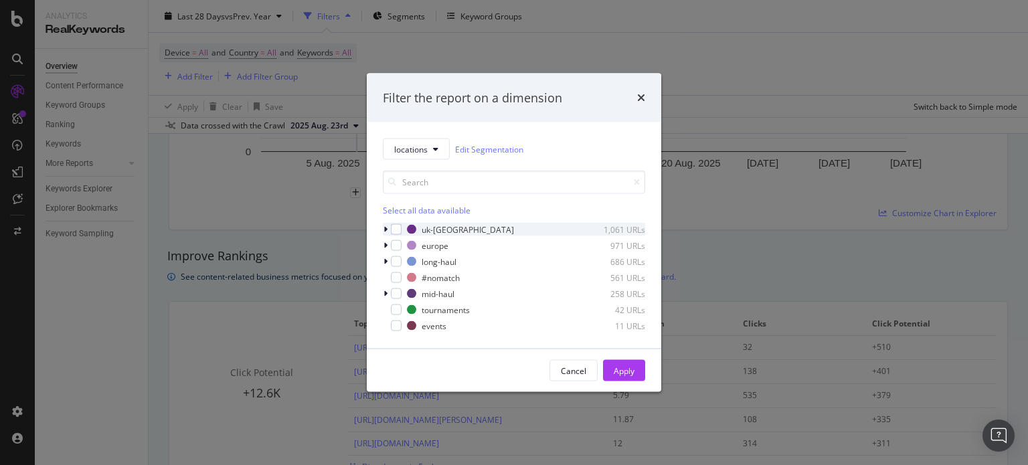
click at [385, 228] on icon "modal" at bounding box center [385, 230] width 4 height 8
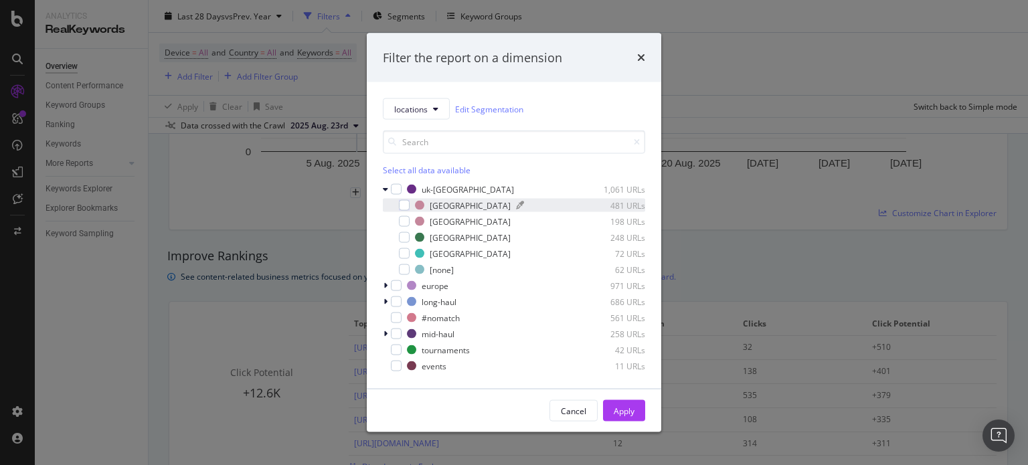
click at [437, 208] on div "[GEOGRAPHIC_DATA]" at bounding box center [470, 204] width 81 height 11
click at [642, 417] on button "Apply" at bounding box center [624, 410] width 42 height 21
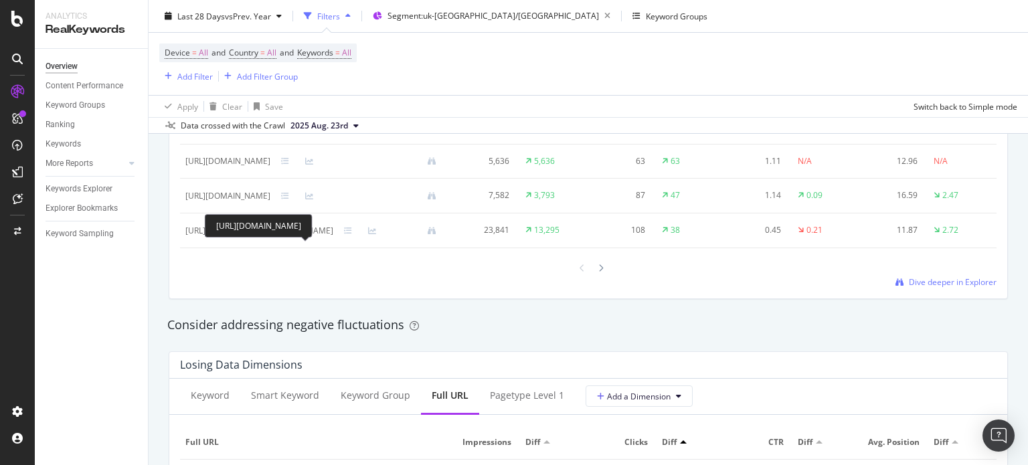
scroll to position [1603, 0]
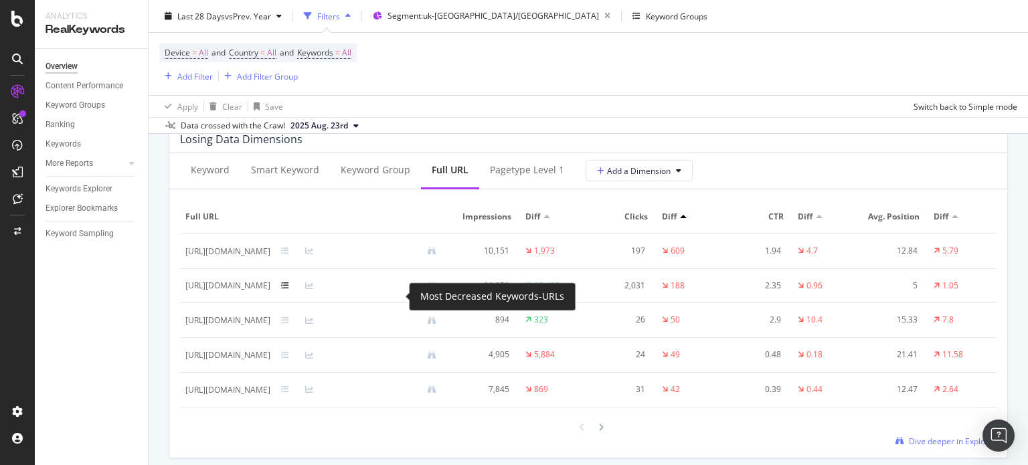
click at [289, 290] on icon at bounding box center [285, 286] width 8 height 8
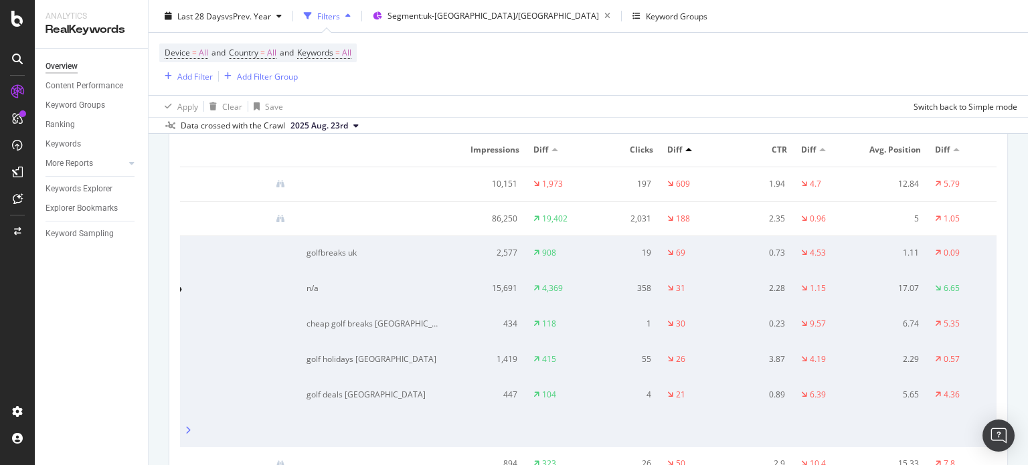
scroll to position [0, 197]
click at [361, 330] on div "cheap golf breaks [GEOGRAPHIC_DATA]" at bounding box center [373, 324] width 135 height 12
copy div "cheap golf breaks [GEOGRAPHIC_DATA]"
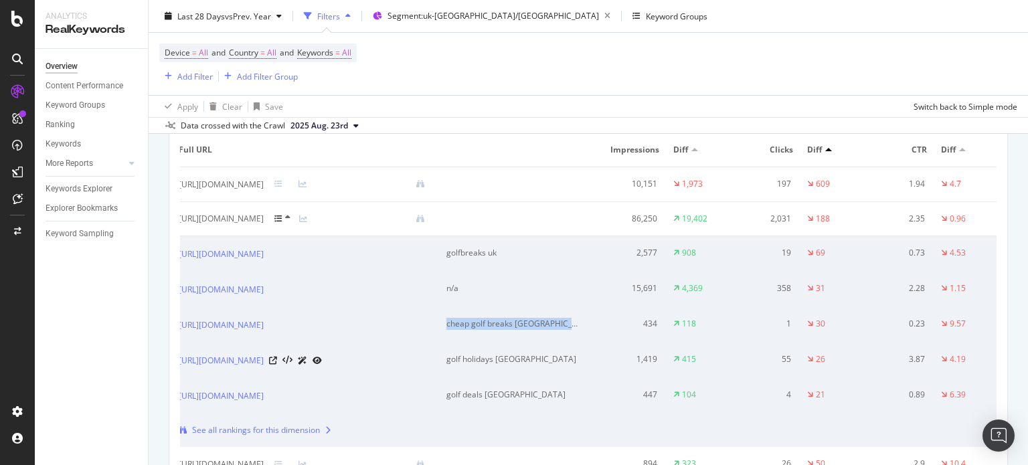
scroll to position [0, 0]
click at [543, 401] on div "golf deals [GEOGRAPHIC_DATA]" at bounding box center [520, 395] width 135 height 12
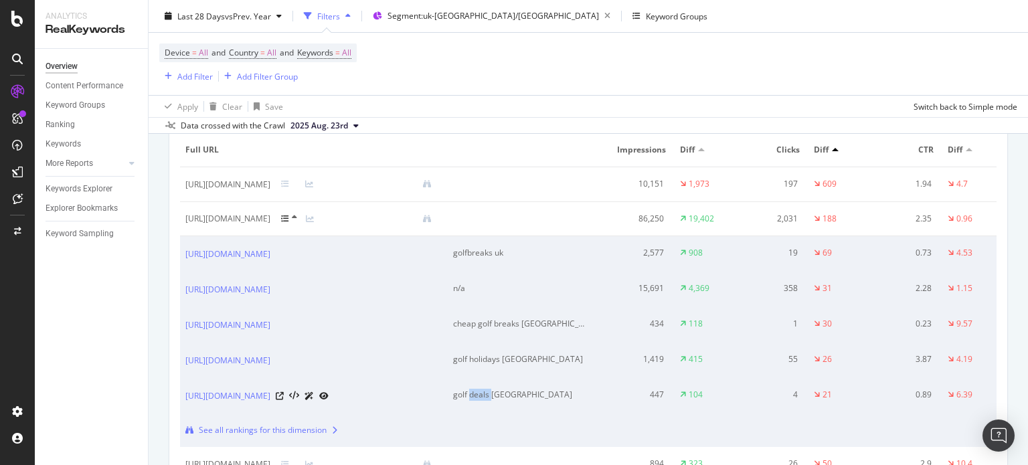
click at [543, 401] on div "golf deals [GEOGRAPHIC_DATA]" at bounding box center [520, 395] width 135 height 12
copy div "golf deals [GEOGRAPHIC_DATA]"
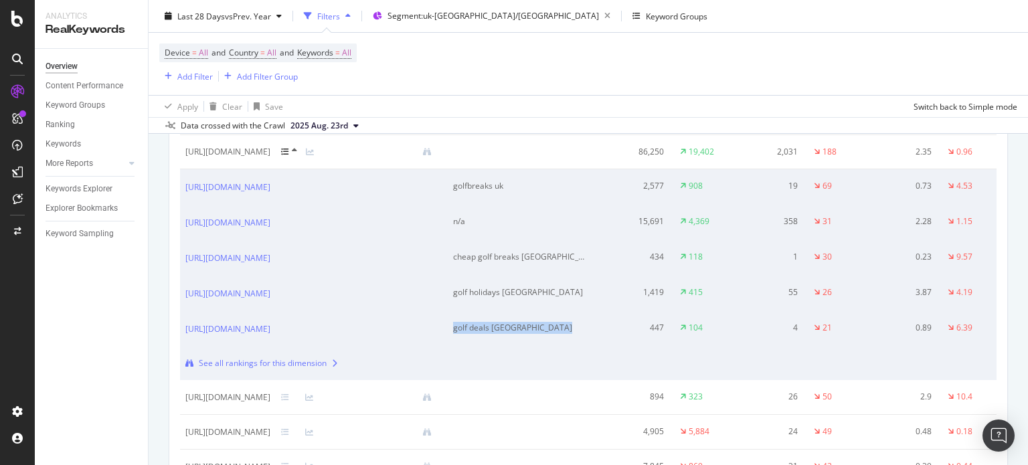
click at [327, 369] on div "See all rankings for this dimension" at bounding box center [263, 363] width 128 height 12
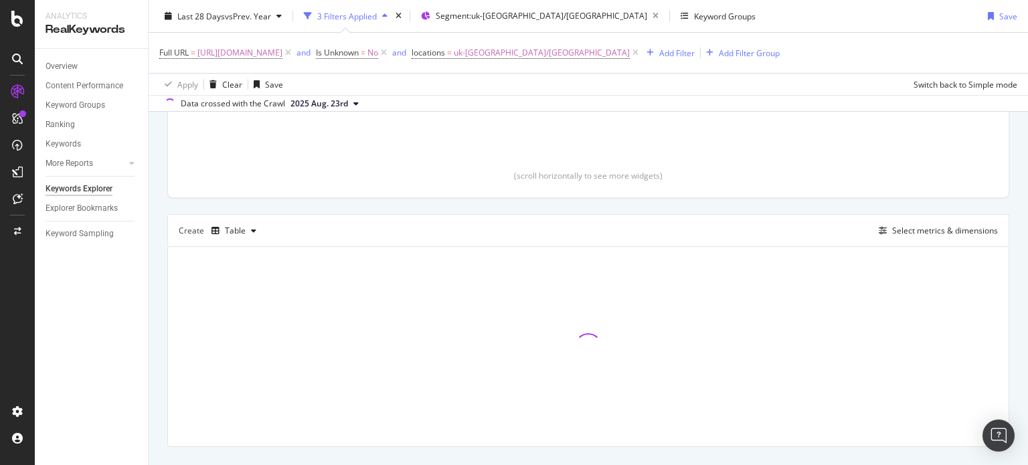
scroll to position [268, 0]
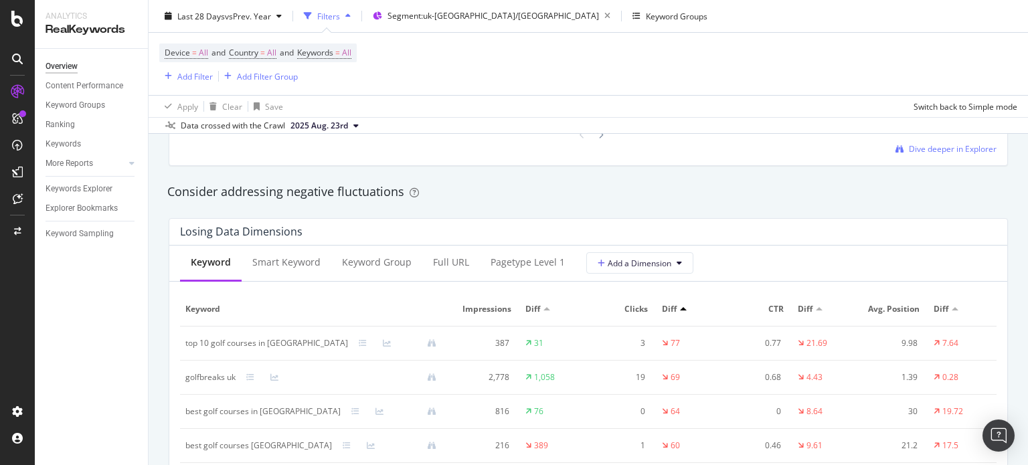
scroll to position [1643, 0]
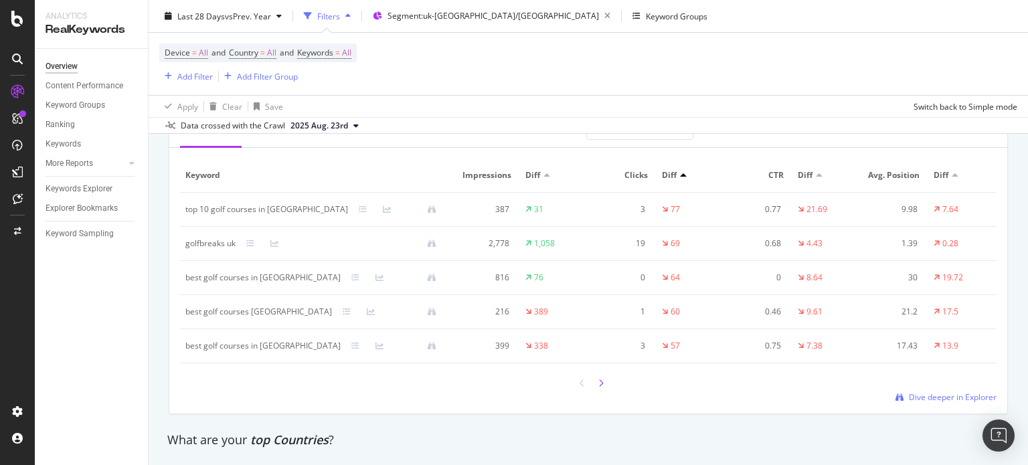
click at [598, 383] on icon at bounding box center [600, 383] width 5 height 8
click at [579, 382] on div at bounding box center [582, 383] width 12 height 18
click at [579, 383] on icon at bounding box center [581, 383] width 5 height 8
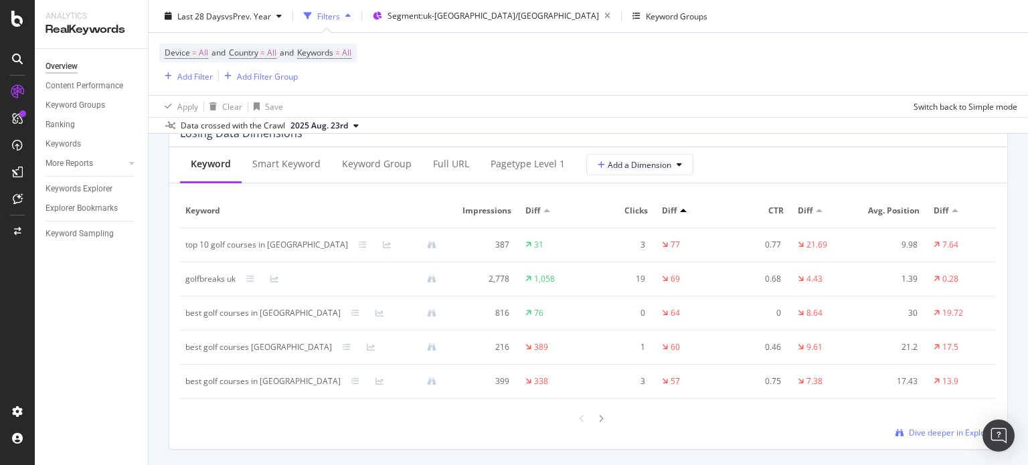
scroll to position [1576, 0]
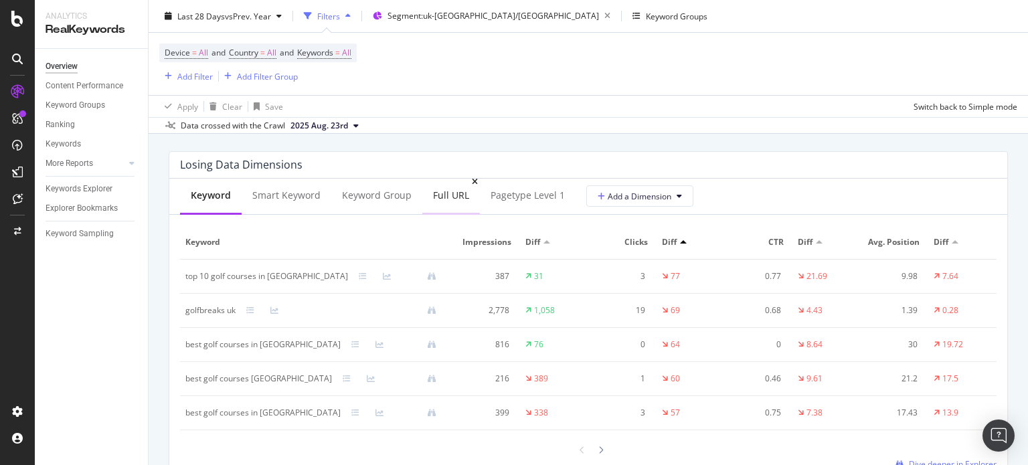
click at [447, 202] on div "Full URL" at bounding box center [451, 196] width 58 height 37
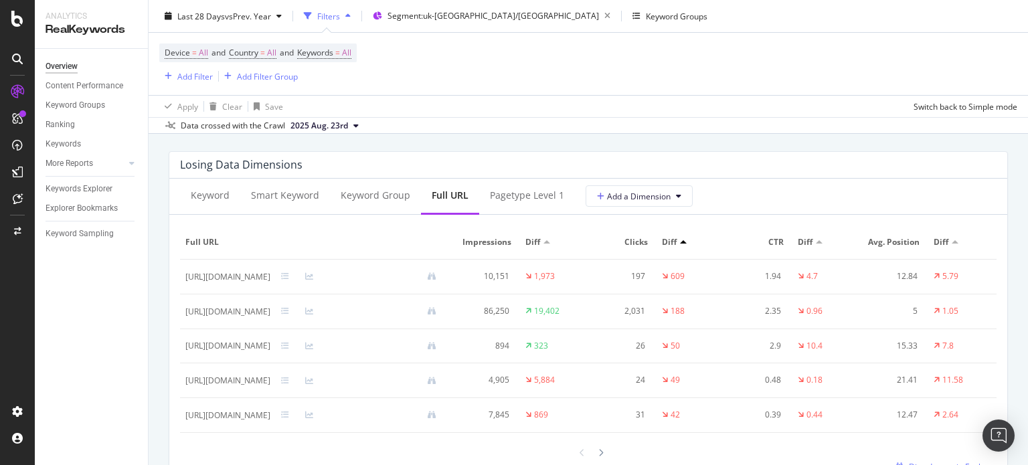
click at [305, 308] on div at bounding box center [293, 311] width 24 height 8
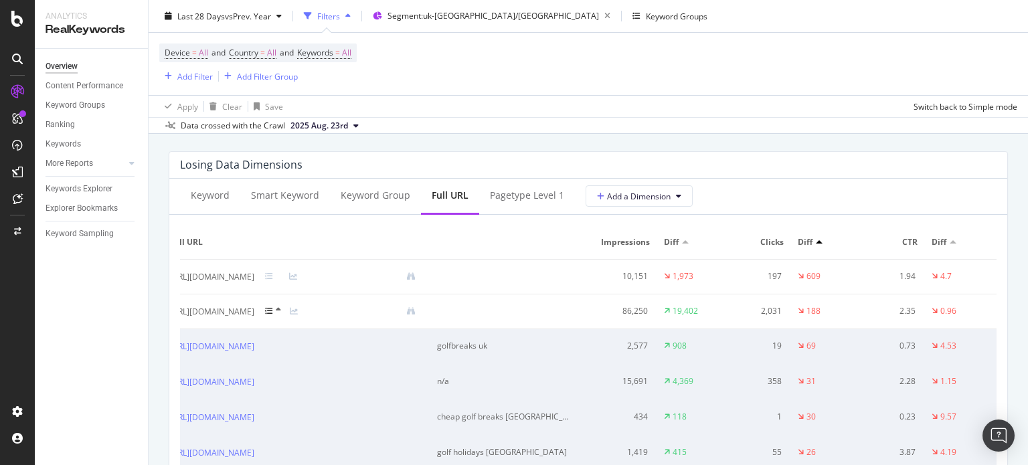
scroll to position [0, 0]
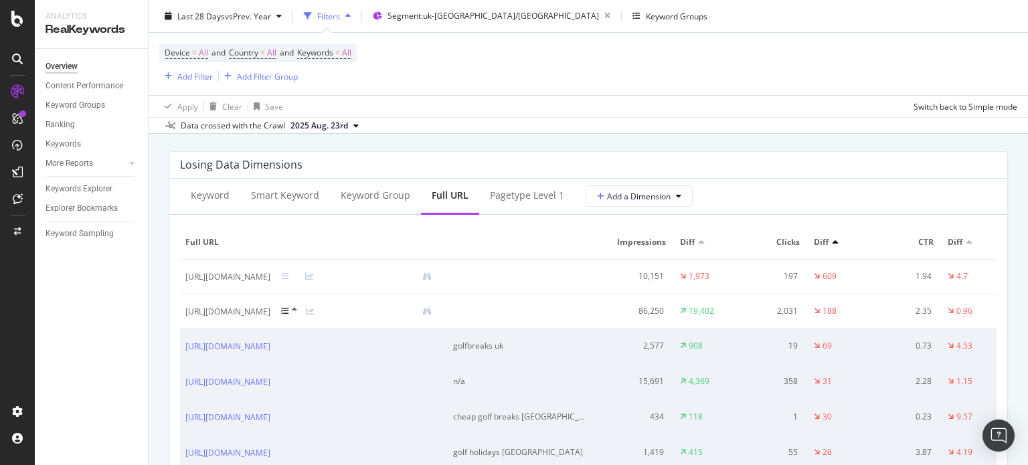
click at [289, 311] on icon at bounding box center [285, 311] width 8 height 8
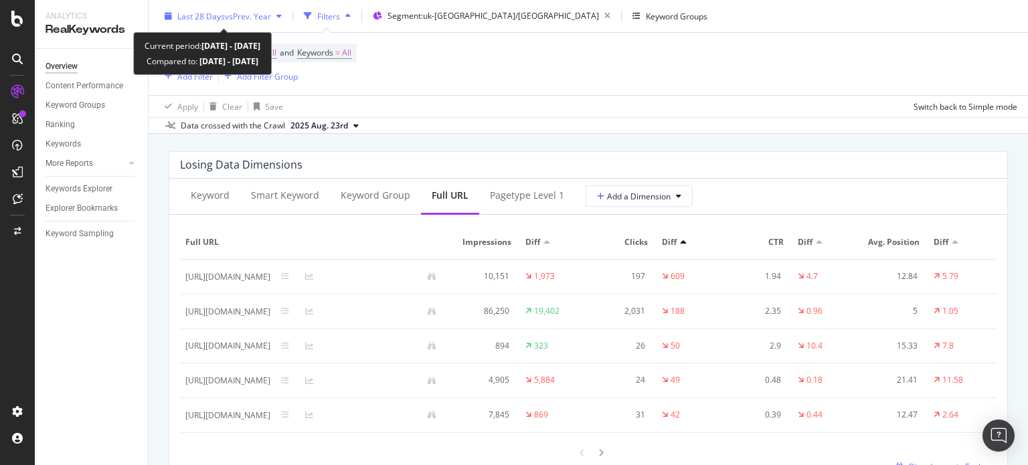
click at [211, 6] on div "Last 28 Days vs Prev. Year" at bounding box center [223, 16] width 128 height 20
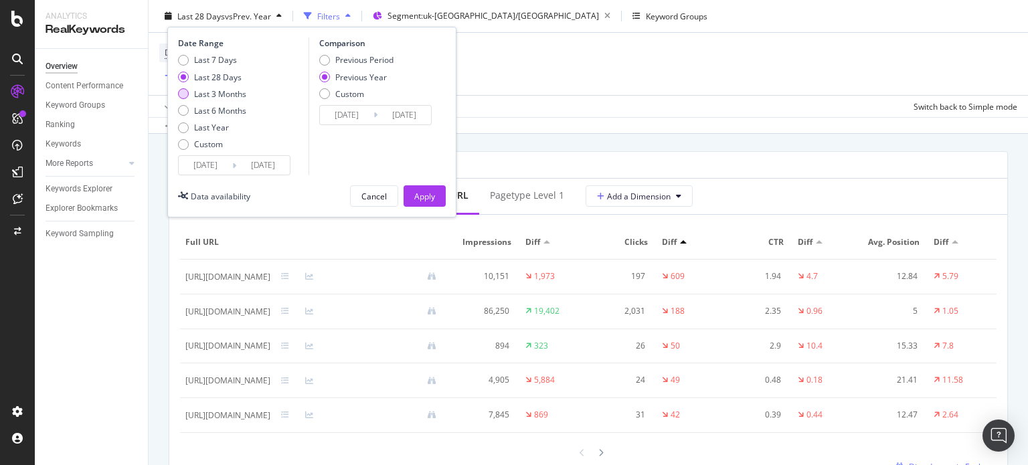
click at [237, 90] on div "Last 3 Months" at bounding box center [220, 93] width 52 height 11
type input "[DATE]"
click at [363, 80] on div "Previous Year" at bounding box center [361, 76] width 52 height 11
click at [355, 59] on div "Previous Period" at bounding box center [364, 59] width 58 height 11
type input "[DATE]"
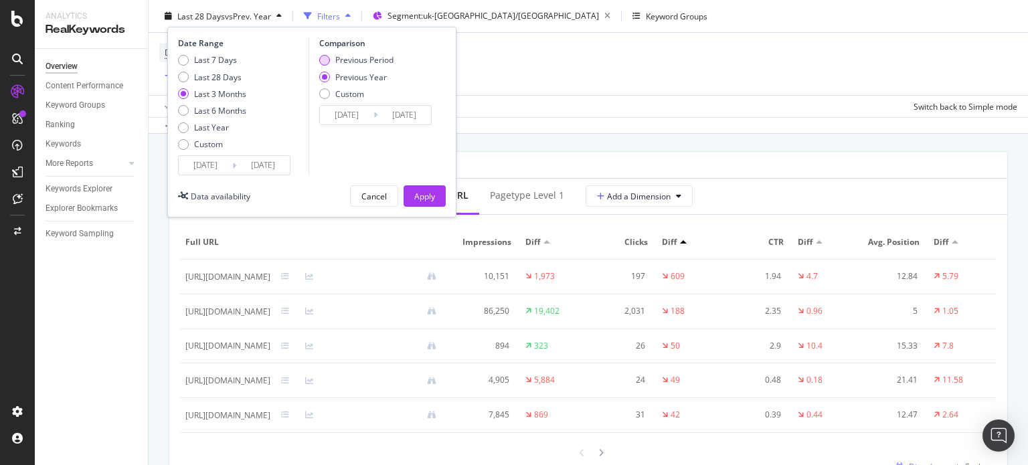
type input "[DATE]"
click at [353, 78] on div "Previous Year" at bounding box center [361, 76] width 52 height 11
type input "[DATE]"
click at [420, 193] on div "Apply" at bounding box center [424, 195] width 21 height 11
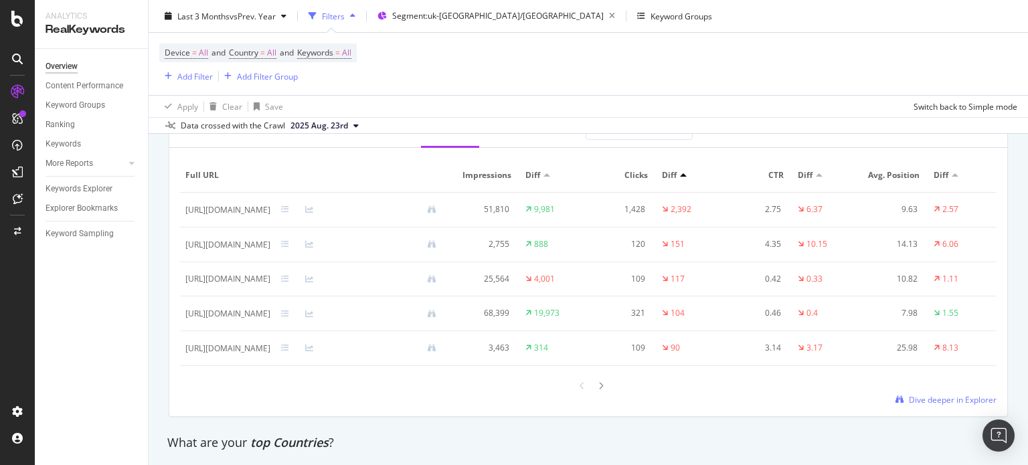
scroll to position [0, 63]
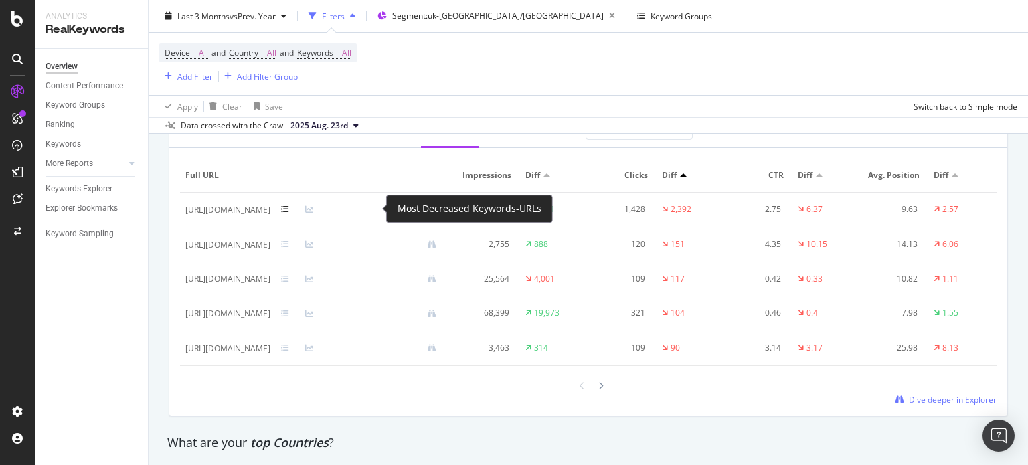
click at [289, 206] on icon at bounding box center [285, 209] width 8 height 8
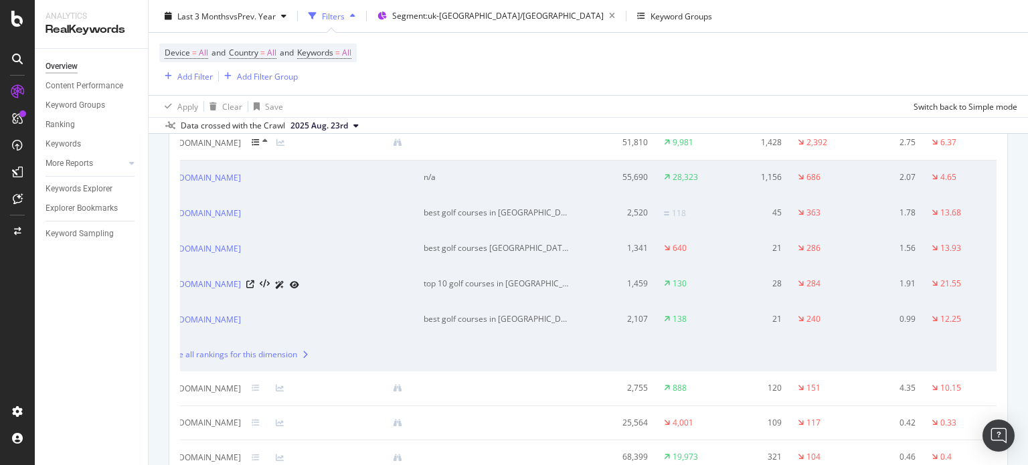
scroll to position [0, 0]
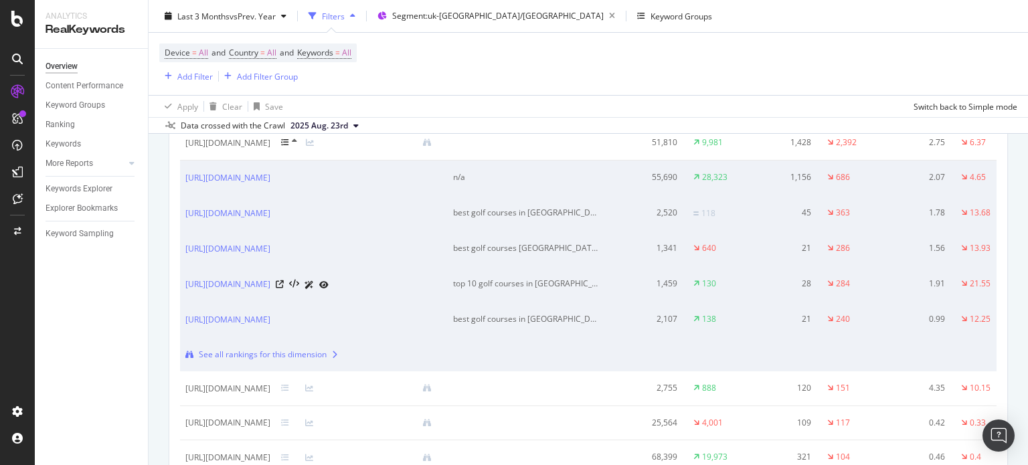
click at [554, 290] on div "top 10 golf courses in [GEOGRAPHIC_DATA]" at bounding box center [526, 284] width 147 height 12
copy div "top 10 golf courses in [GEOGRAPHIC_DATA]"
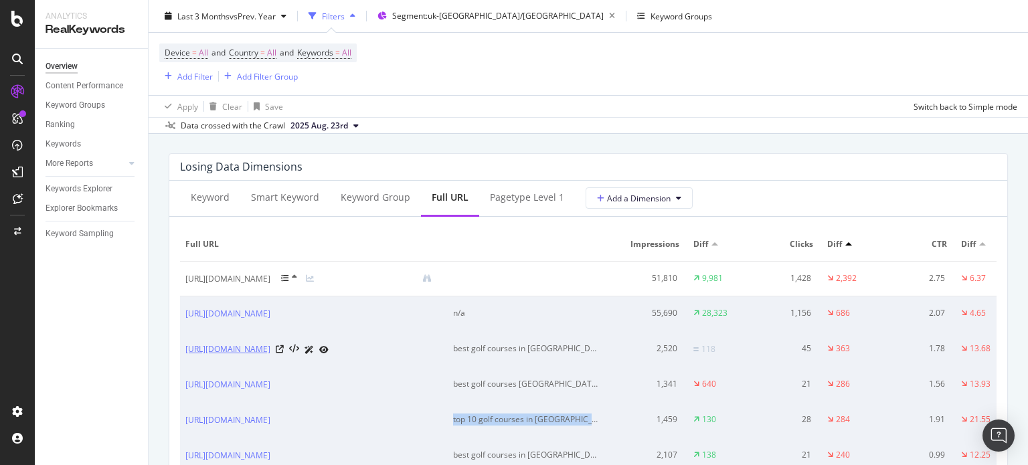
scroll to position [1509, 0]
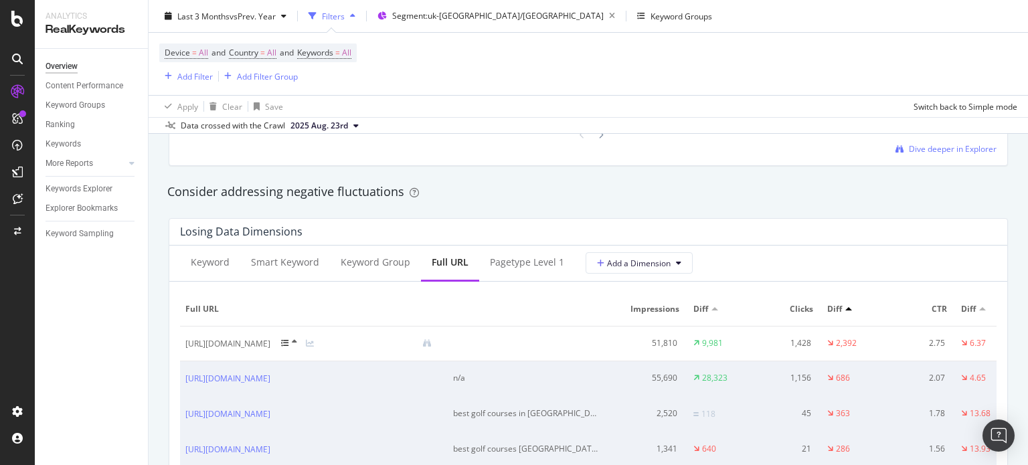
click at [306, 338] on div at bounding box center [293, 343] width 25 height 11
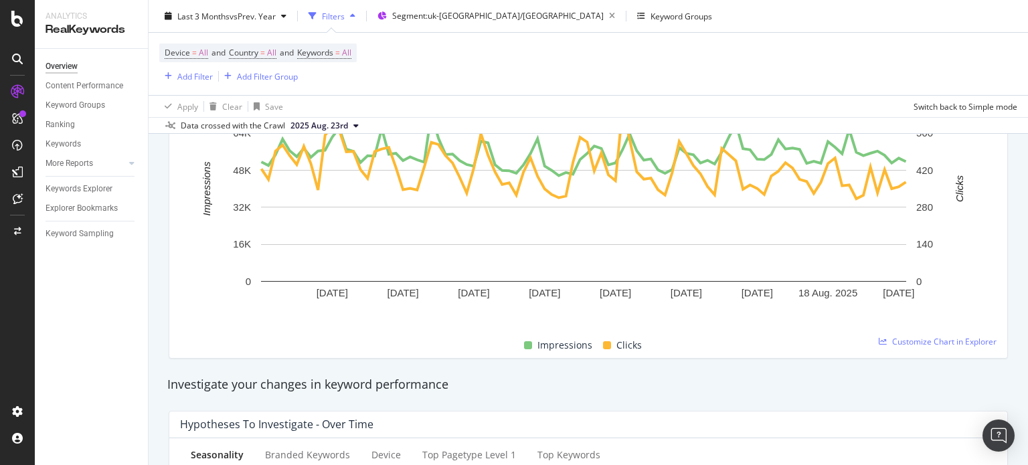
scroll to position [67, 0]
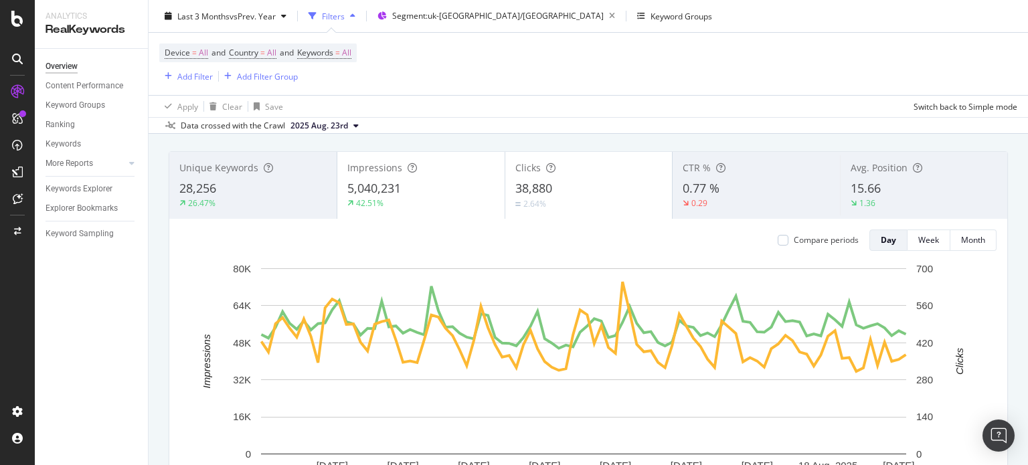
click at [426, 211] on div "Impressions 5,040,231 42.51%" at bounding box center [420, 185] width 167 height 60
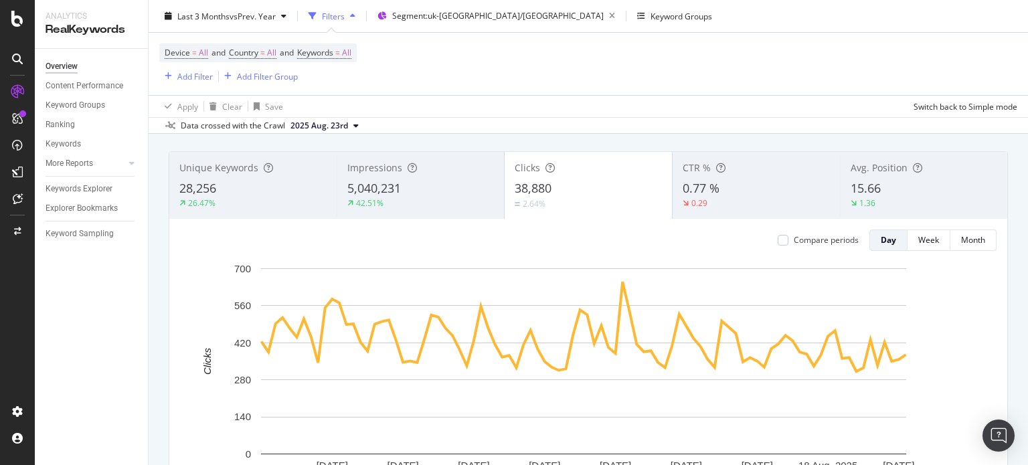
click at [818, 240] on div "Compare periods" at bounding box center [826, 239] width 65 height 11
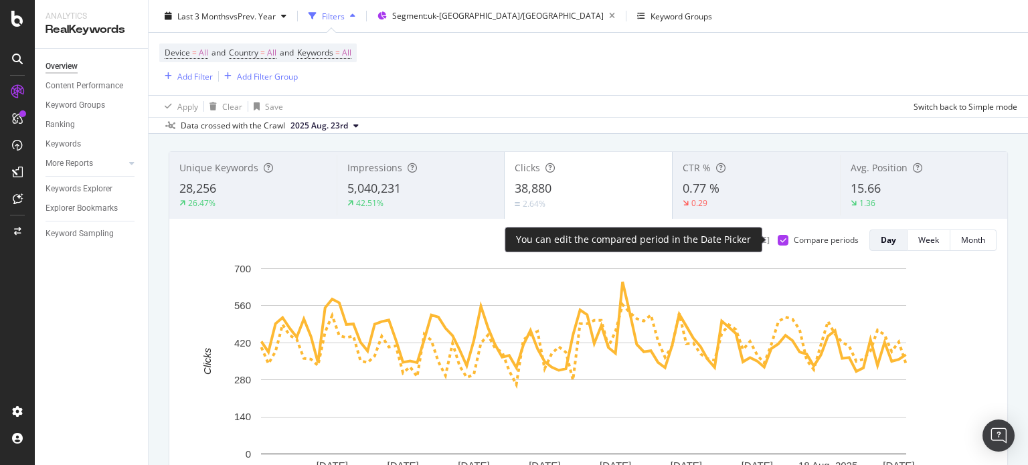
click at [819, 238] on div "Compare periods" at bounding box center [826, 239] width 65 height 11
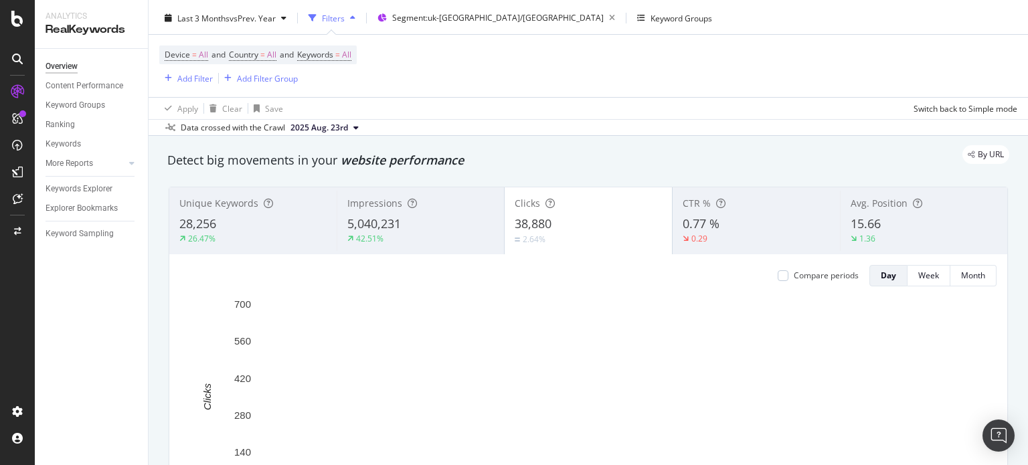
scroll to position [0, 0]
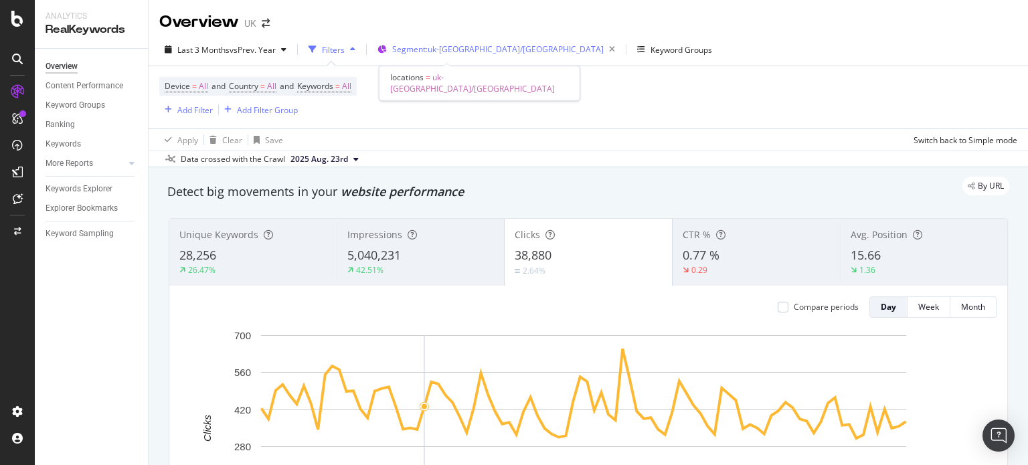
click at [414, 46] on span "Segment: [GEOGRAPHIC_DATA]-[GEOGRAPHIC_DATA]/[GEOGRAPHIC_DATA]" at bounding box center [497, 48] width 211 height 11
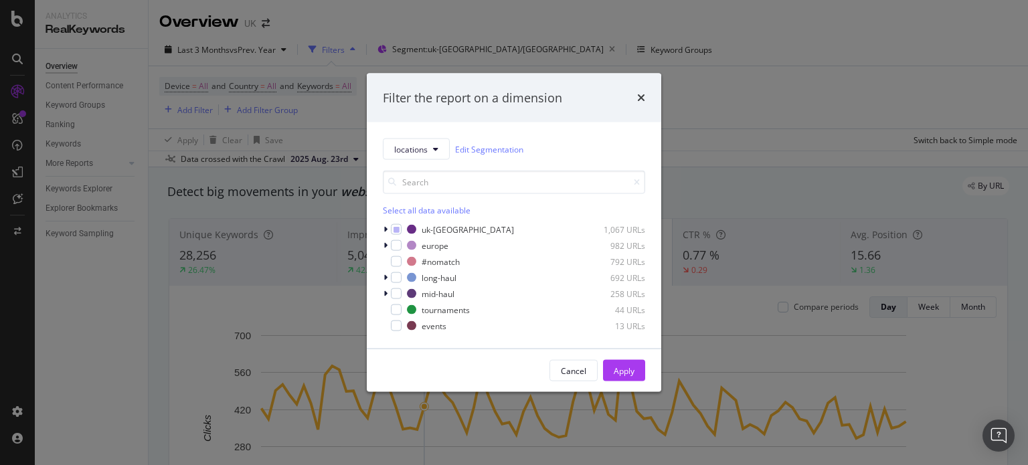
click at [302, 126] on div "Filter the report on a dimension locations Edit Segmentation Select all data av…" at bounding box center [514, 232] width 1028 height 465
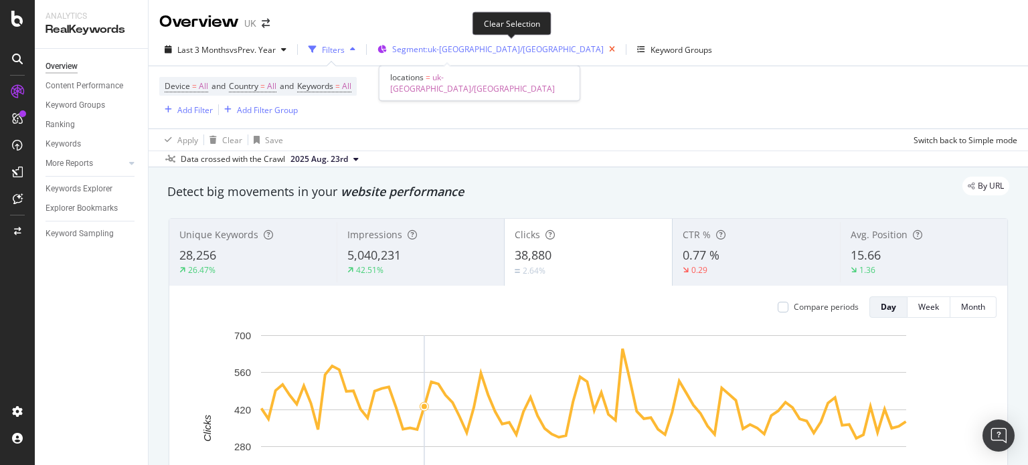
click at [604, 50] on icon "button" at bounding box center [612, 49] width 17 height 19
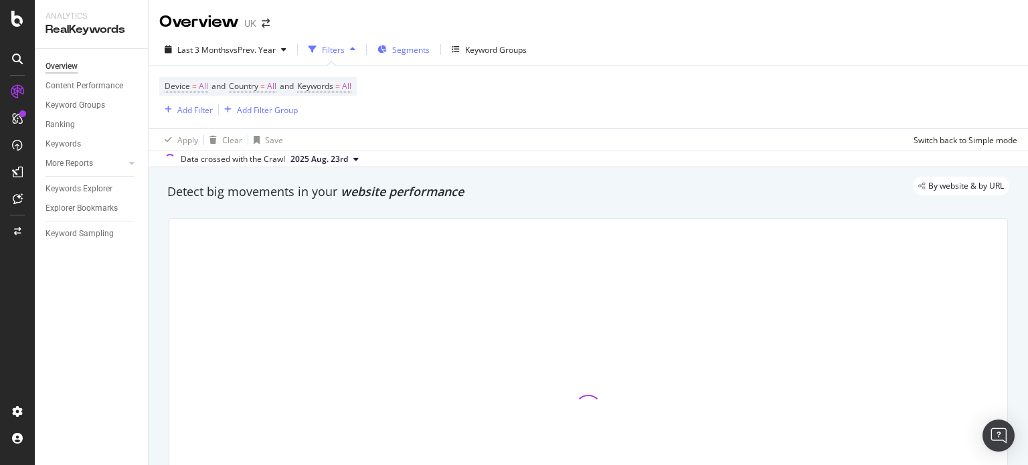
click at [410, 50] on span "Segments" at bounding box center [410, 49] width 37 height 11
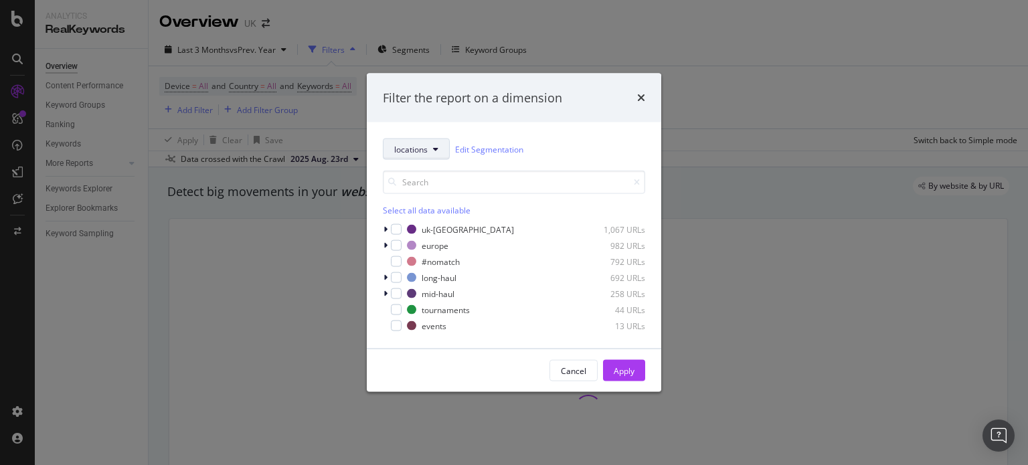
click at [406, 150] on span "locations" at bounding box center [410, 148] width 33 height 11
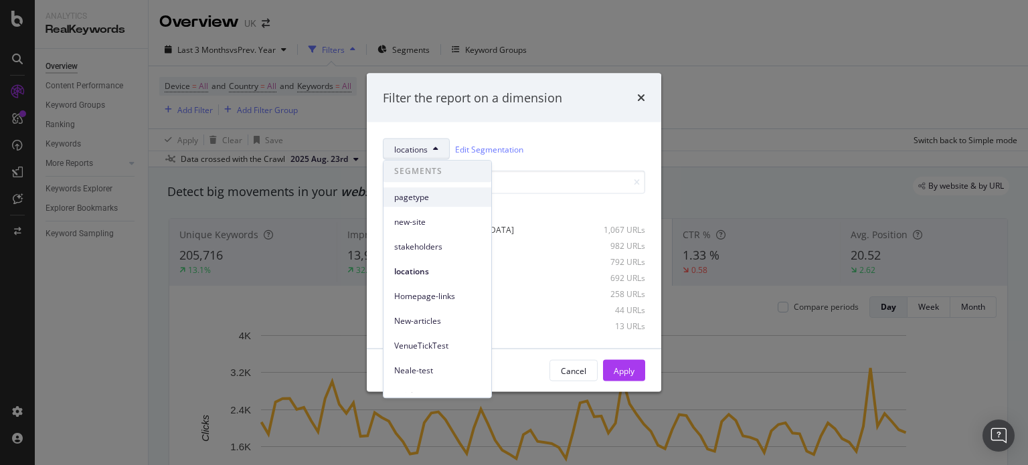
click at [425, 201] on span "pagetype" at bounding box center [437, 197] width 86 height 12
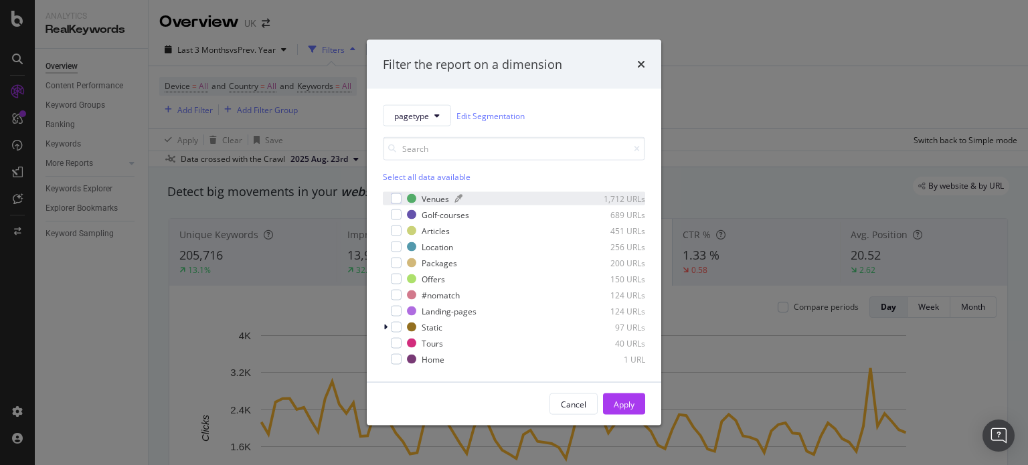
click at [422, 200] on div "Venues" at bounding box center [435, 198] width 27 height 11
click at [426, 213] on div "Golf-courses" at bounding box center [446, 214] width 48 height 11
click at [432, 232] on div "Articles" at bounding box center [436, 230] width 28 height 11
click at [432, 233] on div "Articles" at bounding box center [436, 230] width 28 height 11
click at [431, 243] on div "Location" at bounding box center [437, 246] width 31 height 11
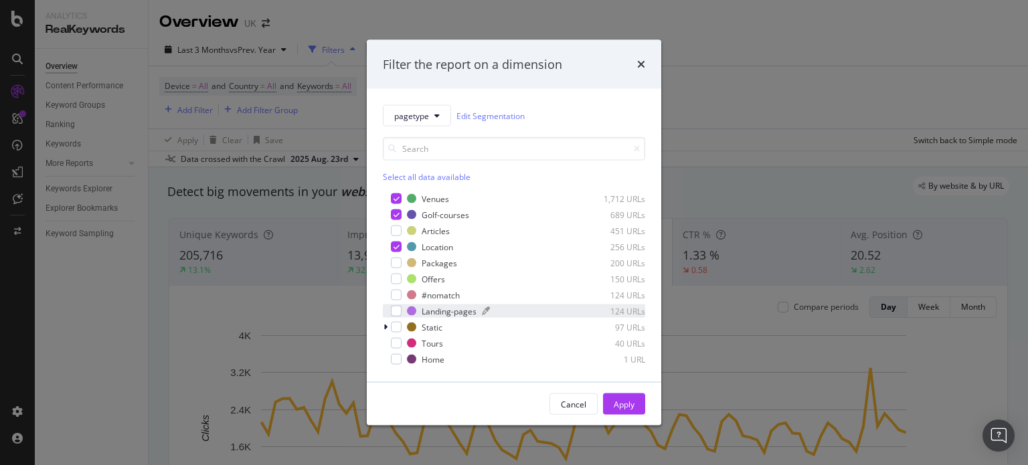
click at [444, 308] on div "Landing-pages" at bounding box center [449, 310] width 55 height 11
click at [618, 408] on div "Apply" at bounding box center [624, 403] width 21 height 11
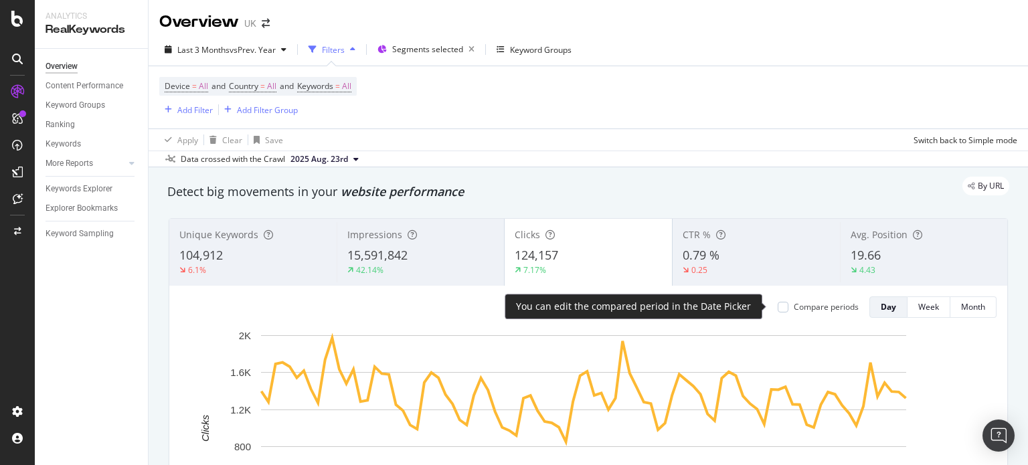
click at [808, 307] on div "Compare periods" at bounding box center [826, 306] width 65 height 11
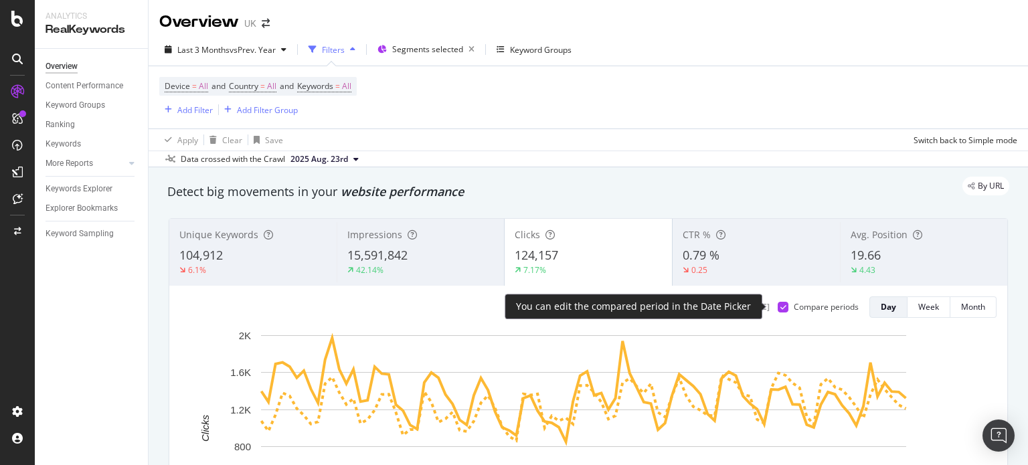
click at [808, 307] on div "Compare periods" at bounding box center [826, 306] width 65 height 11
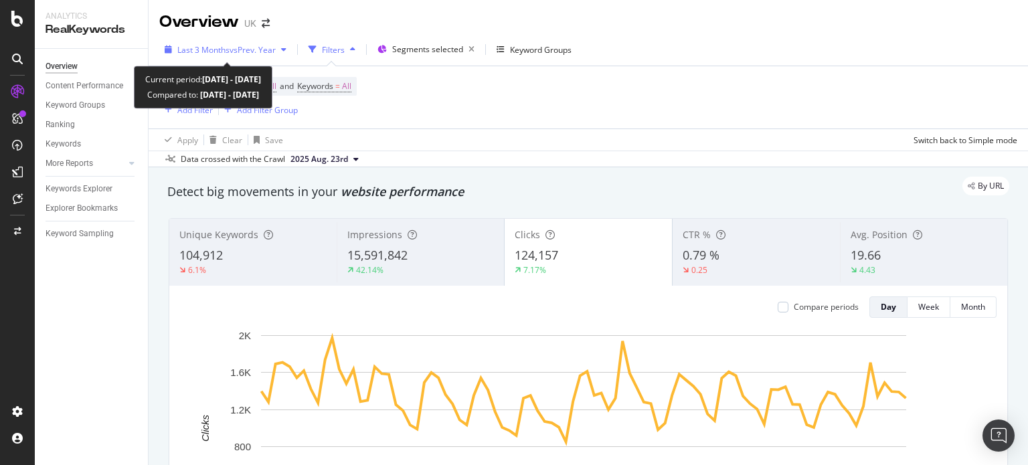
click at [258, 39] on div "Last 3 Months vs Prev. Year" at bounding box center [225, 49] width 132 height 20
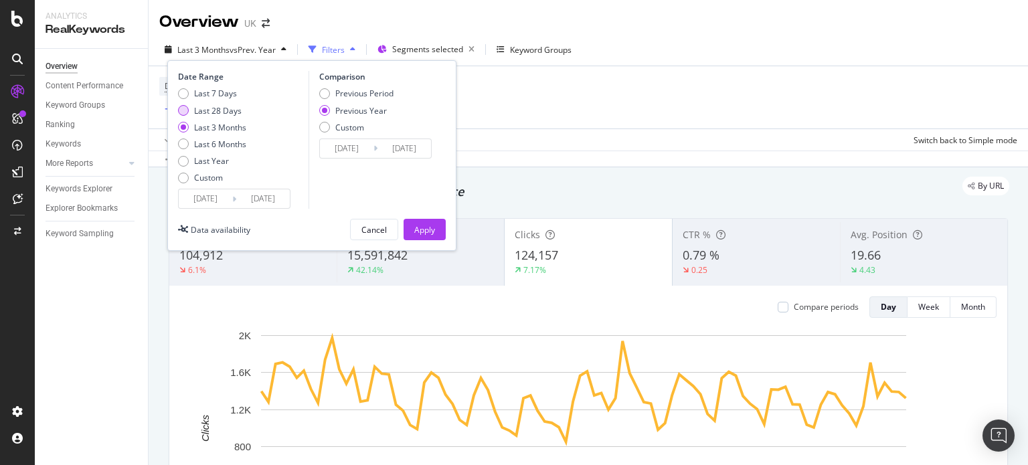
click at [215, 114] on div "Last 28 Days" at bounding box center [218, 110] width 48 height 11
type input "[DATE]"
click at [376, 93] on div "Previous Period" at bounding box center [364, 93] width 58 height 11
type input "[DATE]"
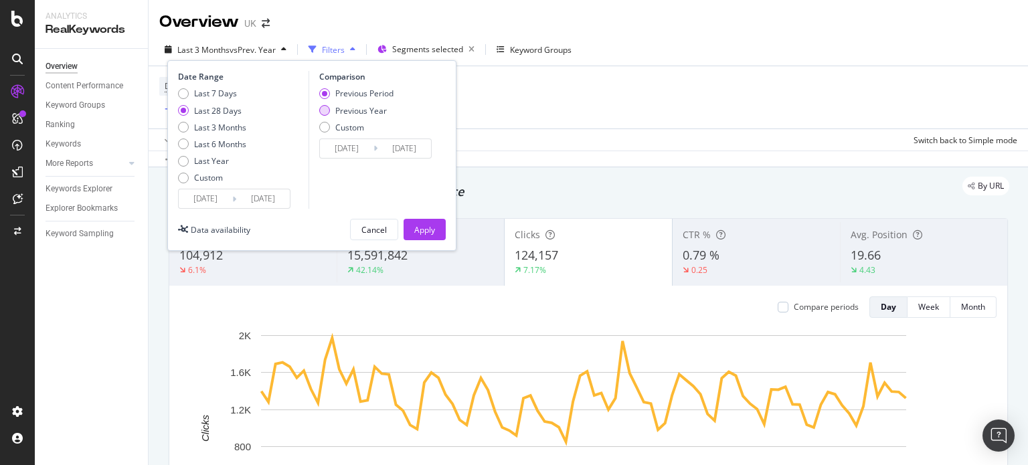
click at [364, 109] on div "Previous Year" at bounding box center [361, 110] width 52 height 11
type input "[DATE]"
click at [416, 224] on div "Apply" at bounding box center [424, 229] width 21 height 11
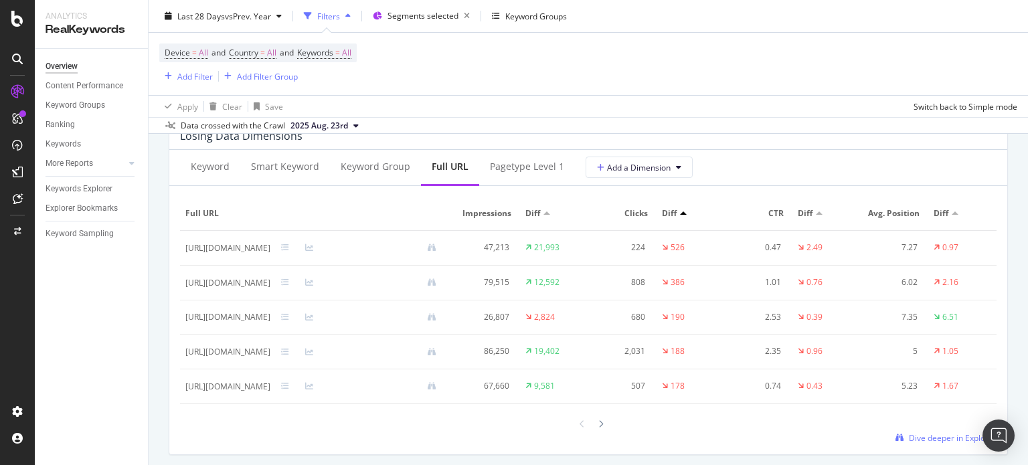
click at [417, 383] on div at bounding box center [358, 386] width 177 height 9
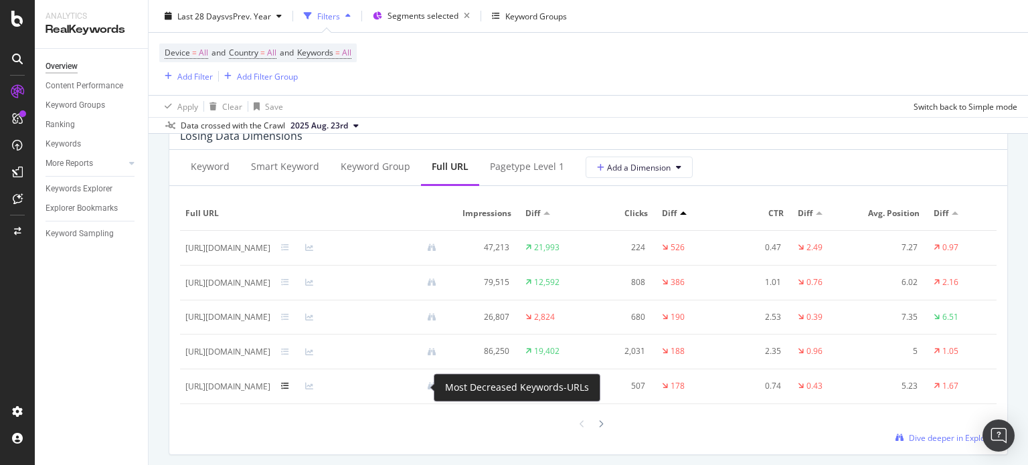
click at [289, 385] on icon at bounding box center [285, 386] width 8 height 8
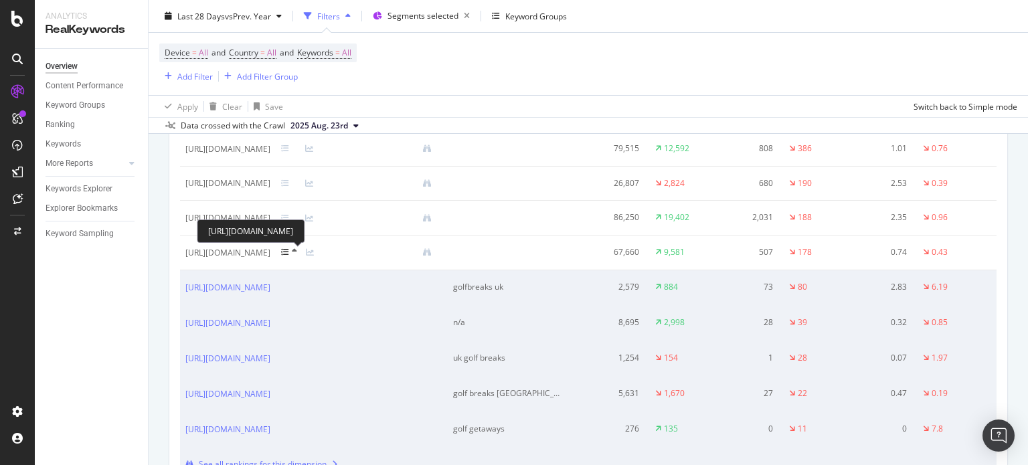
click at [270, 250] on div "[URL][DOMAIN_NAME]" at bounding box center [227, 253] width 85 height 12
click at [270, 249] on div "[URL][DOMAIN_NAME]" at bounding box center [227, 253] width 85 height 12
copy div "[URL][DOMAIN_NAME]"
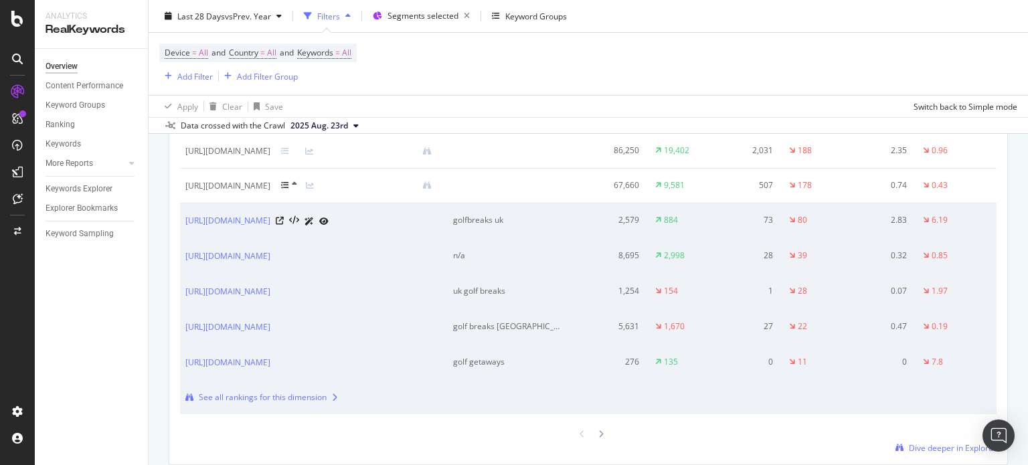
click at [533, 217] on div "golfbreaks uk" at bounding box center [509, 220] width 112 height 12
copy div "golfbreaks uk"
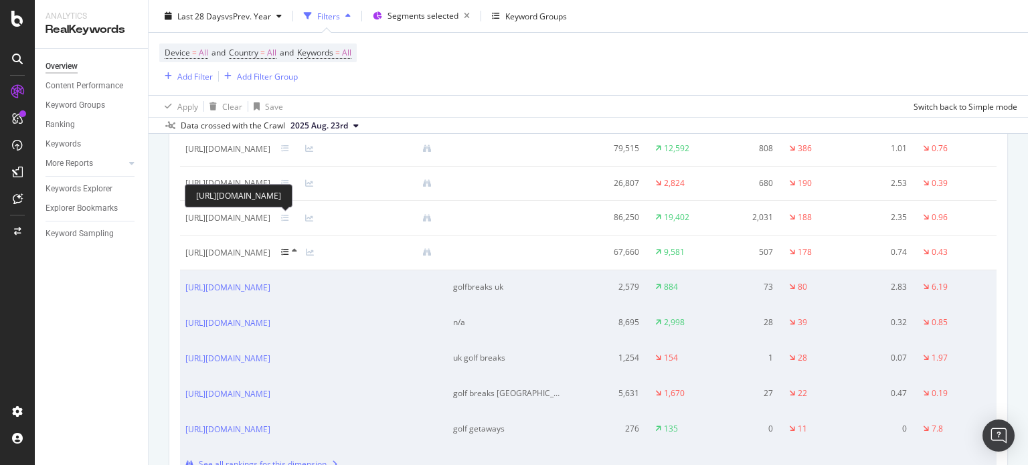
click at [270, 219] on div "[URL][DOMAIN_NAME]" at bounding box center [227, 218] width 85 height 12
copy div "[URL][DOMAIN_NAME]"
click at [187, 72] on div "Add Filter" at bounding box center [194, 75] width 35 height 11
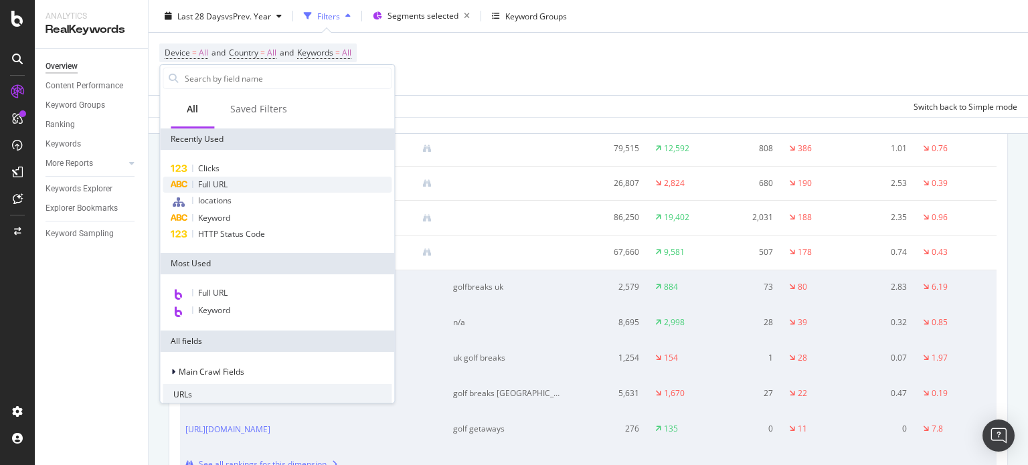
click at [226, 182] on span "Full URL" at bounding box center [212, 184] width 29 height 11
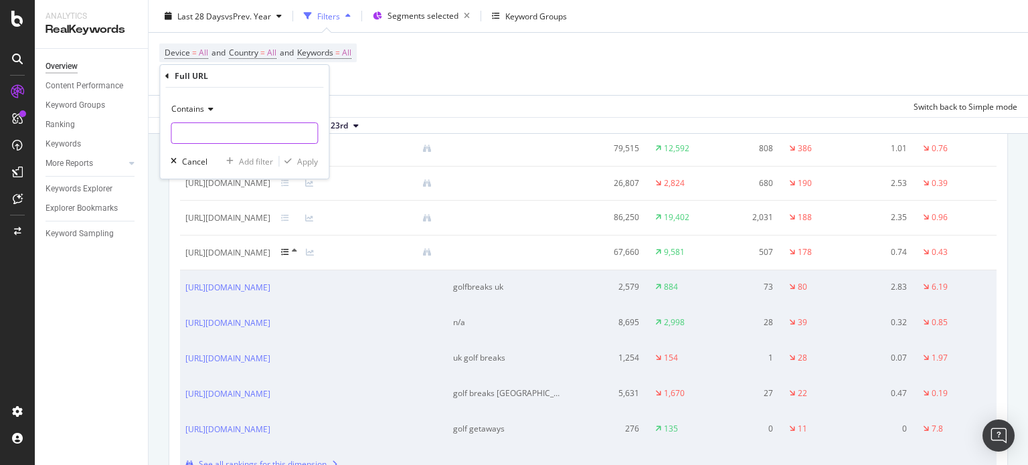
click at [248, 136] on input "text" at bounding box center [244, 132] width 146 height 21
paste input "[URL][DOMAIN_NAME]"
type input "[URL][DOMAIN_NAME]"
click at [210, 114] on div "Contains" at bounding box center [244, 108] width 147 height 21
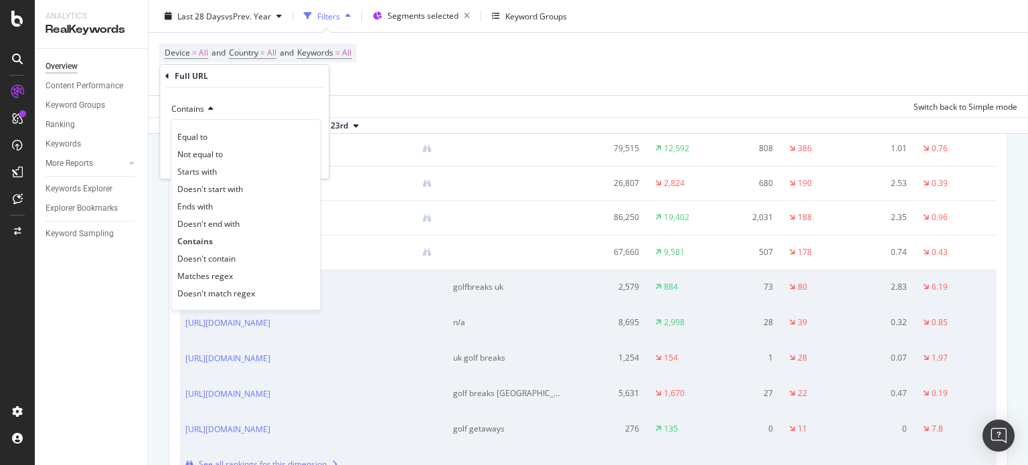
scroll to position [0, 0]
click at [210, 134] on div "Equal to" at bounding box center [245, 136] width 143 height 17
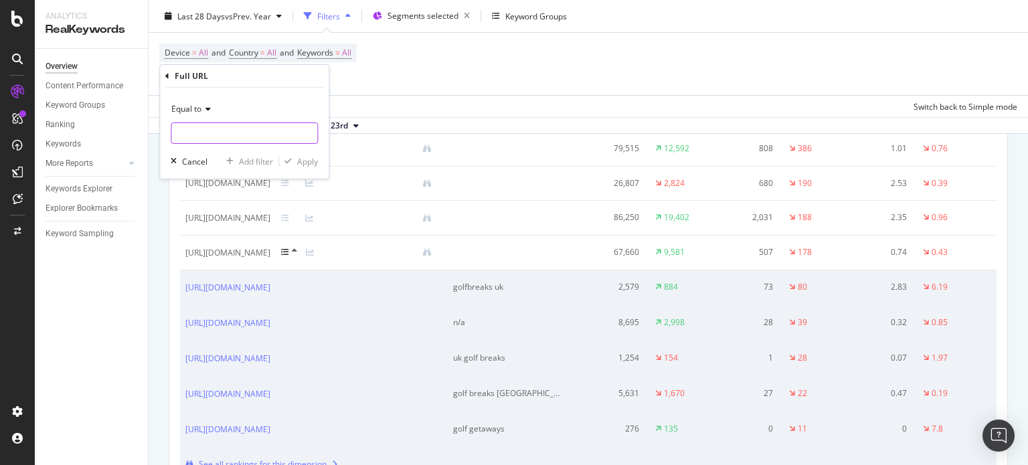
click at [213, 128] on input "text" at bounding box center [244, 132] width 146 height 21
paste input "[URL][DOMAIN_NAME]"
type input "[URL][DOMAIN_NAME]"
click at [302, 160] on div "Apply" at bounding box center [307, 161] width 21 height 11
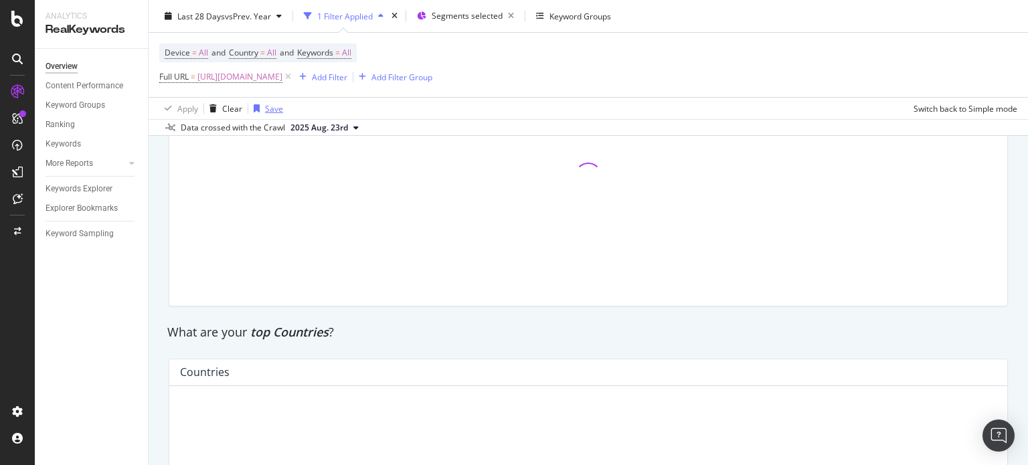
scroll to position [1733, 0]
click at [347, 77] on div "Add Filter" at bounding box center [329, 76] width 35 height 11
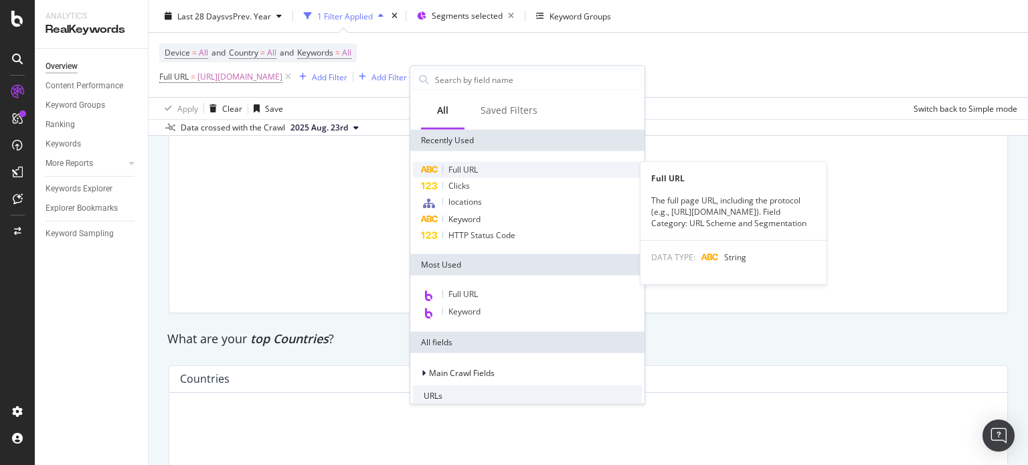
click at [484, 168] on div "Full URL" at bounding box center [527, 170] width 229 height 16
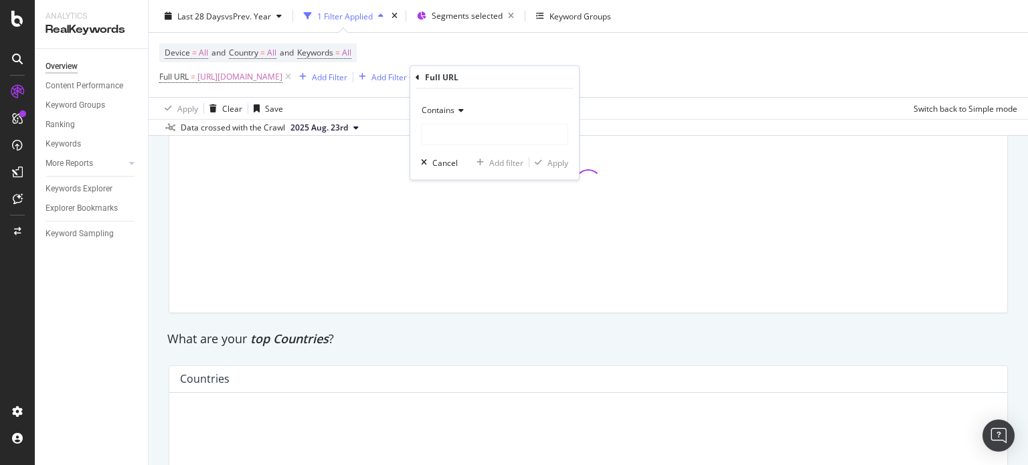
scroll to position [1740, 0]
click at [347, 82] on div "Add Filter" at bounding box center [329, 76] width 35 height 11
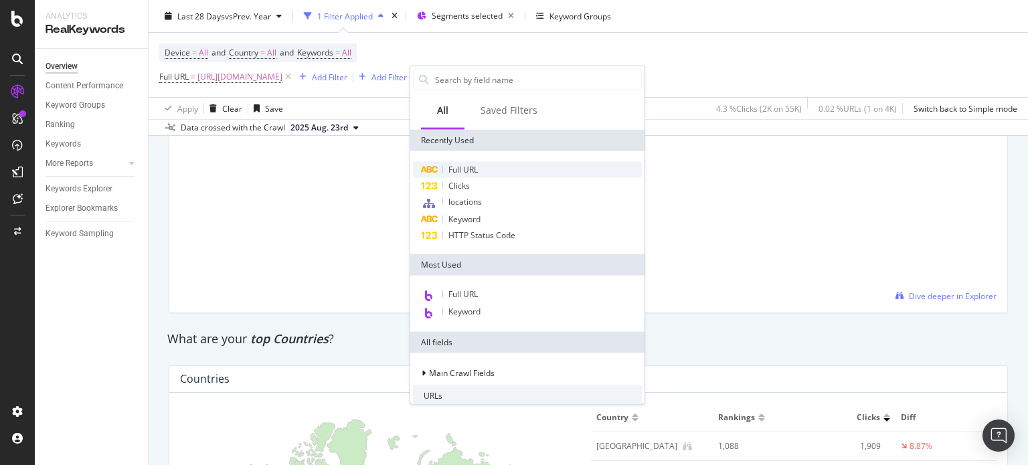
click at [466, 167] on span "Full URL" at bounding box center [462, 169] width 29 height 11
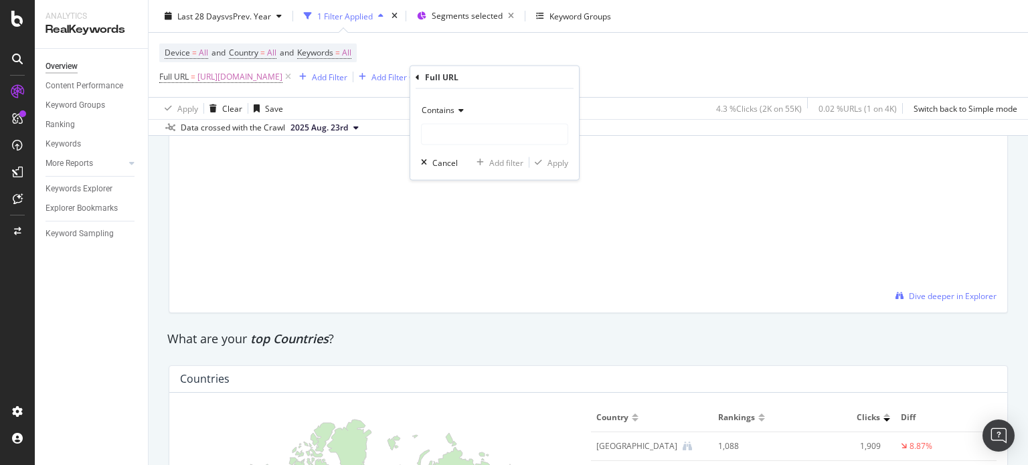
click at [450, 112] on span "Contains" at bounding box center [438, 109] width 33 height 11
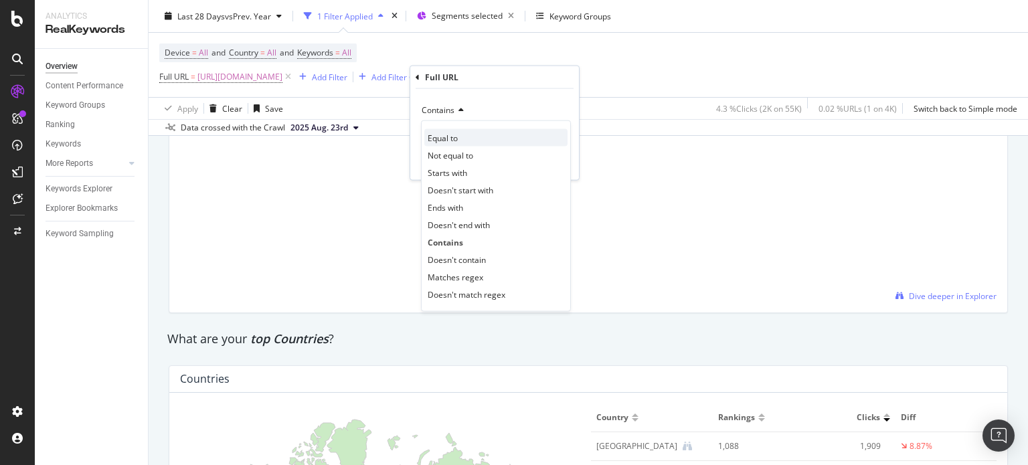
click at [454, 143] on span "Equal to" at bounding box center [443, 137] width 30 height 11
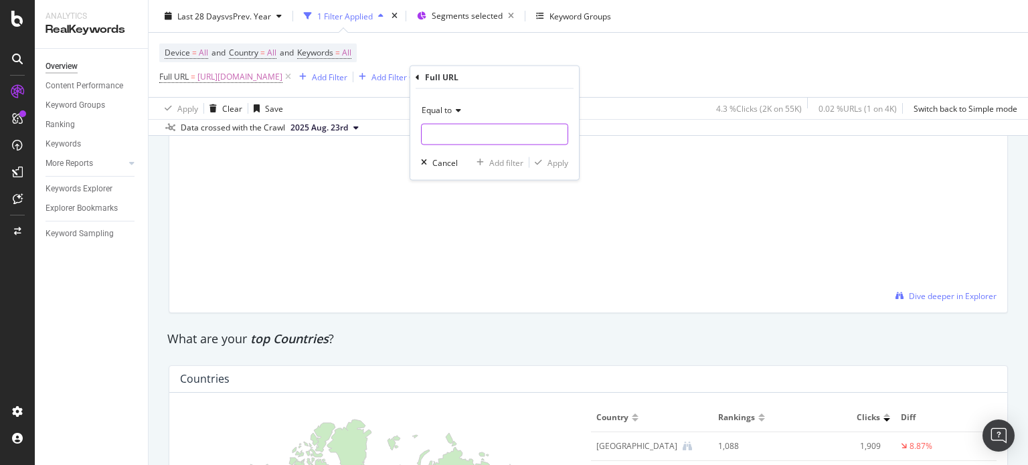
click at [460, 133] on input "text" at bounding box center [495, 134] width 146 height 21
paste input "[URL][DOMAIN_NAME]"
drag, startPoint x: 509, startPoint y: 132, endPoint x: 540, endPoint y: 135, distance: 30.8
click at [540, 135] on input "[URL][DOMAIN_NAME]" at bounding box center [485, 134] width 126 height 21
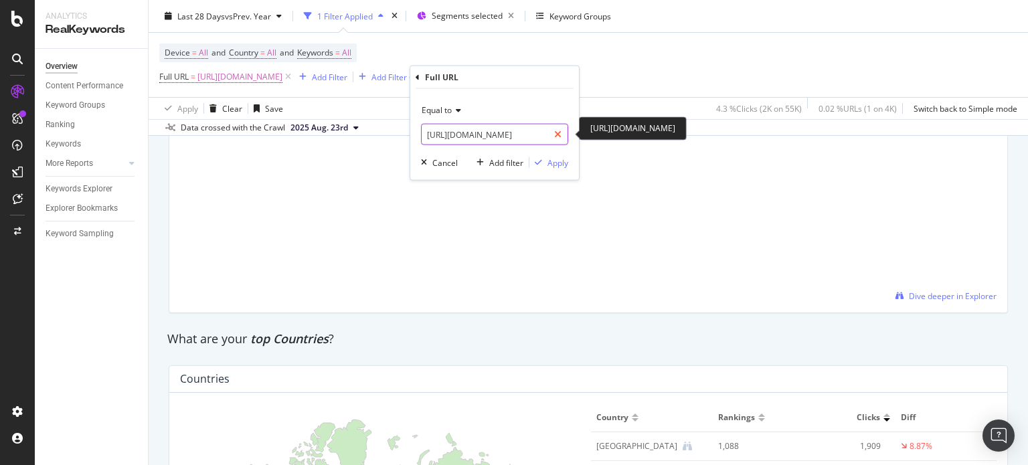
scroll to position [0, 107]
drag, startPoint x: 543, startPoint y: 139, endPoint x: 551, endPoint y: 135, distance: 8.7
click at [551, 135] on div "[URL][DOMAIN_NAME]" at bounding box center [494, 134] width 147 height 21
type input "[URL][DOMAIN_NAME]"
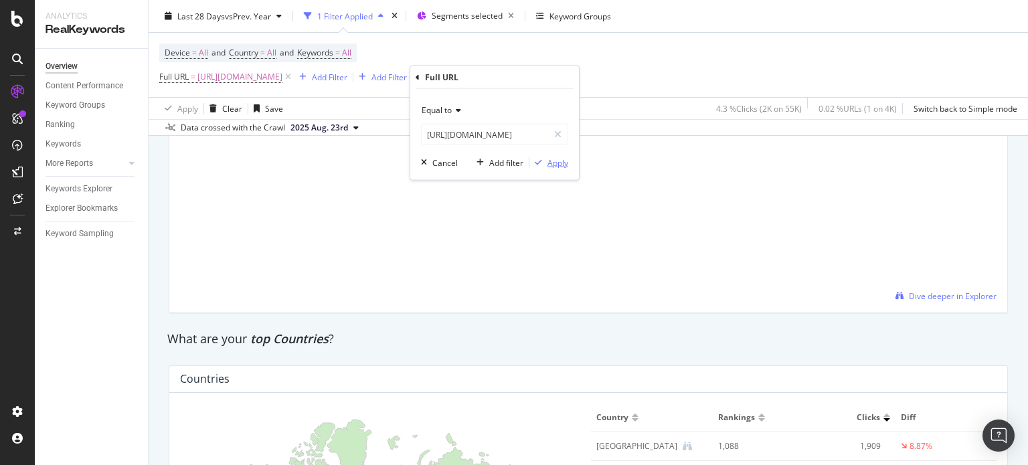
click at [557, 160] on div "Apply" at bounding box center [557, 162] width 21 height 11
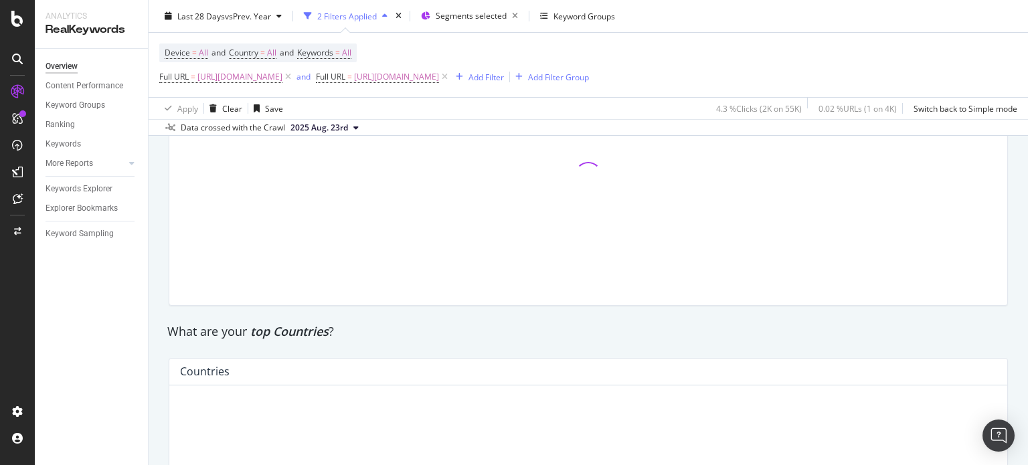
scroll to position [1733, 0]
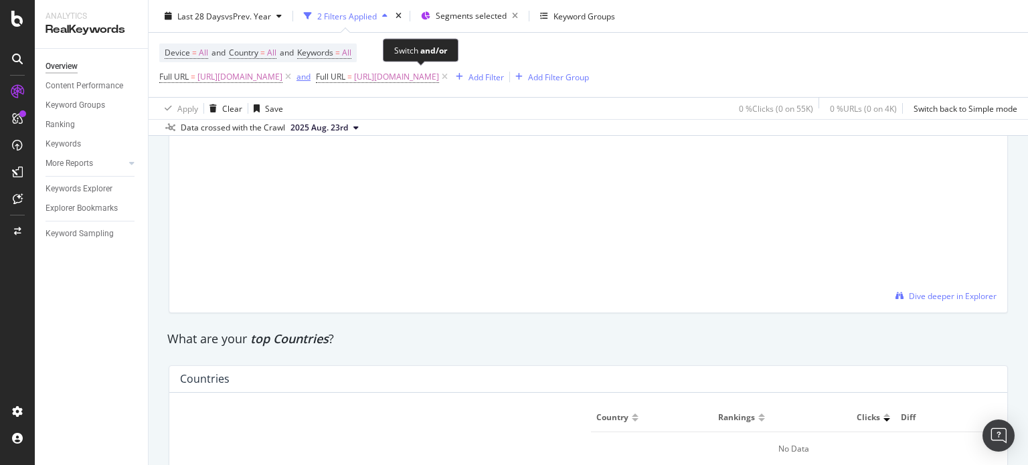
click at [310, 80] on div "and" at bounding box center [303, 76] width 14 height 11
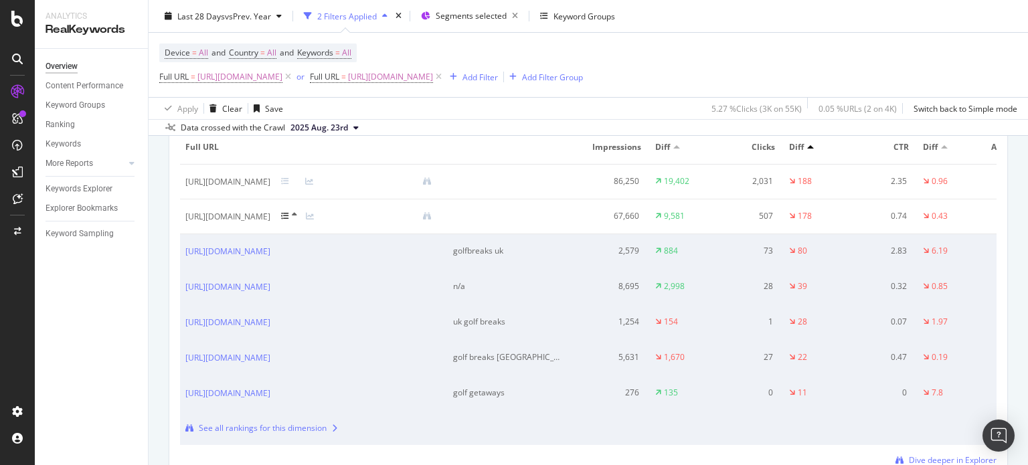
scroll to position [1472, 0]
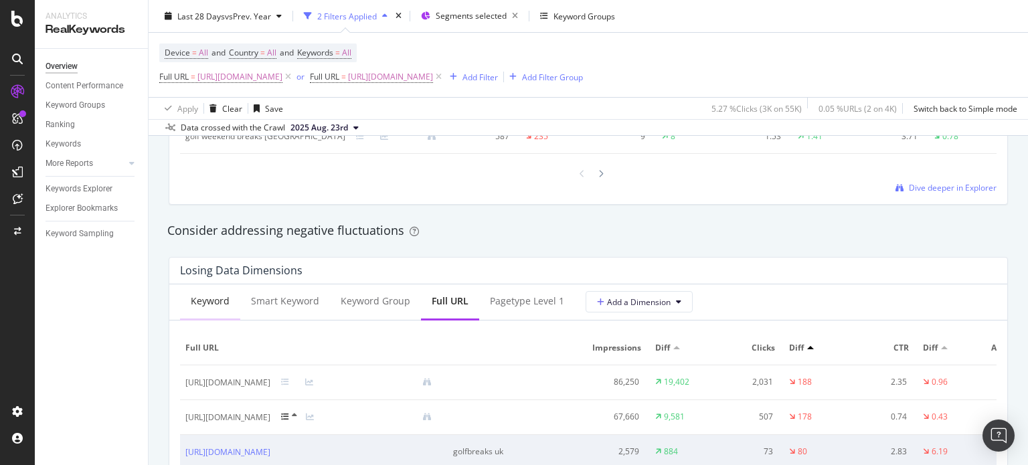
click at [215, 304] on div "Keyword" at bounding box center [210, 300] width 39 height 13
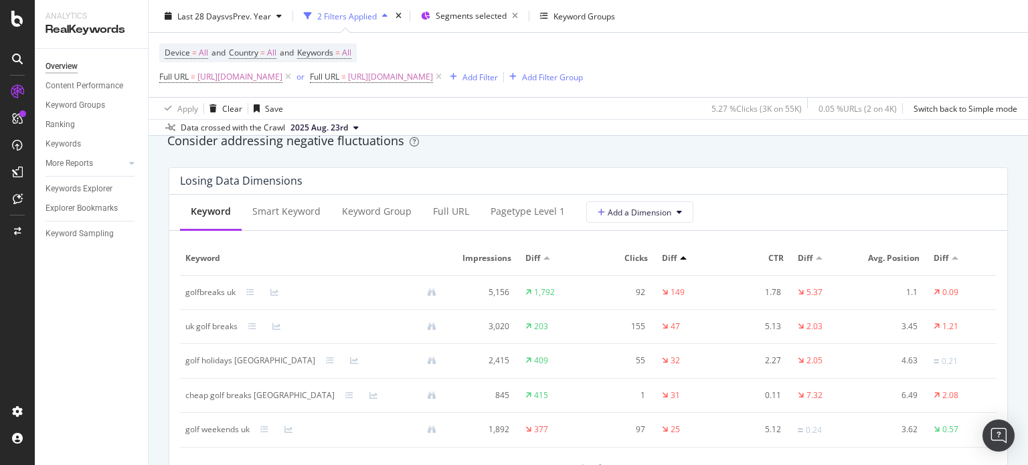
scroll to position [1673, 0]
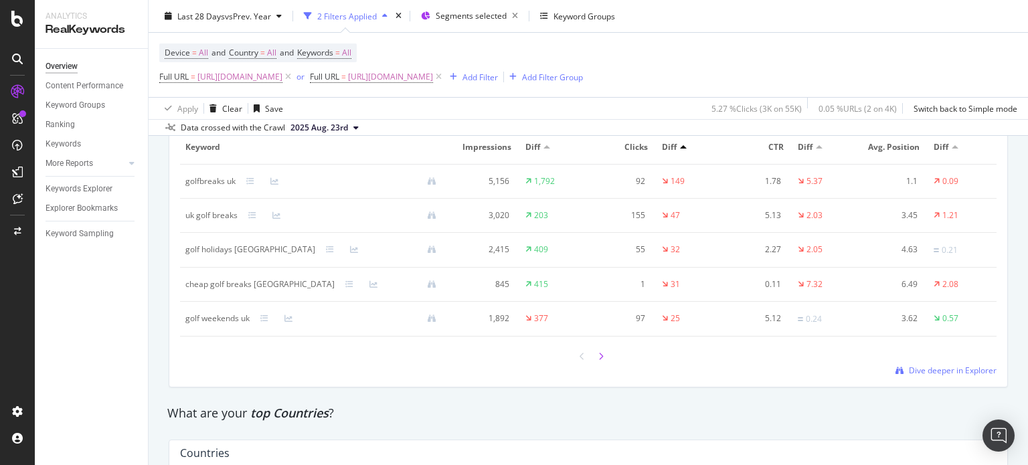
click at [595, 355] on div at bounding box center [601, 356] width 12 height 18
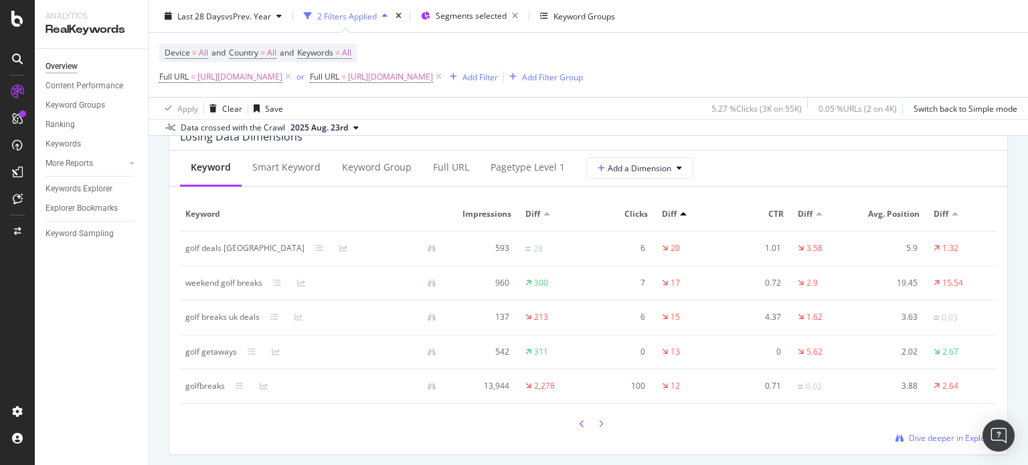
click at [579, 423] on icon at bounding box center [581, 424] width 5 height 8
